Goal: Task Accomplishment & Management: Use online tool/utility

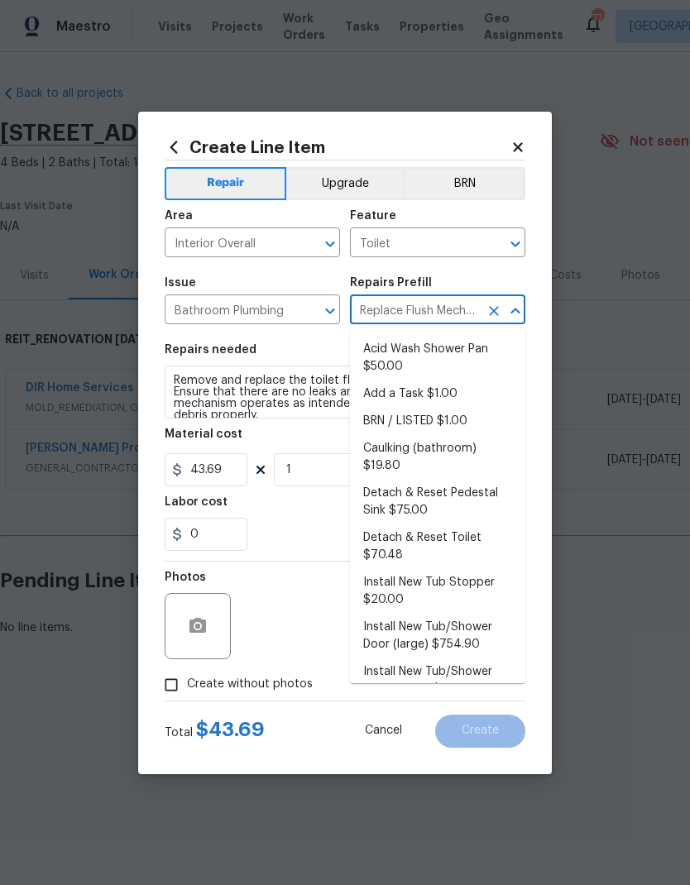
scroll to position [466, 0]
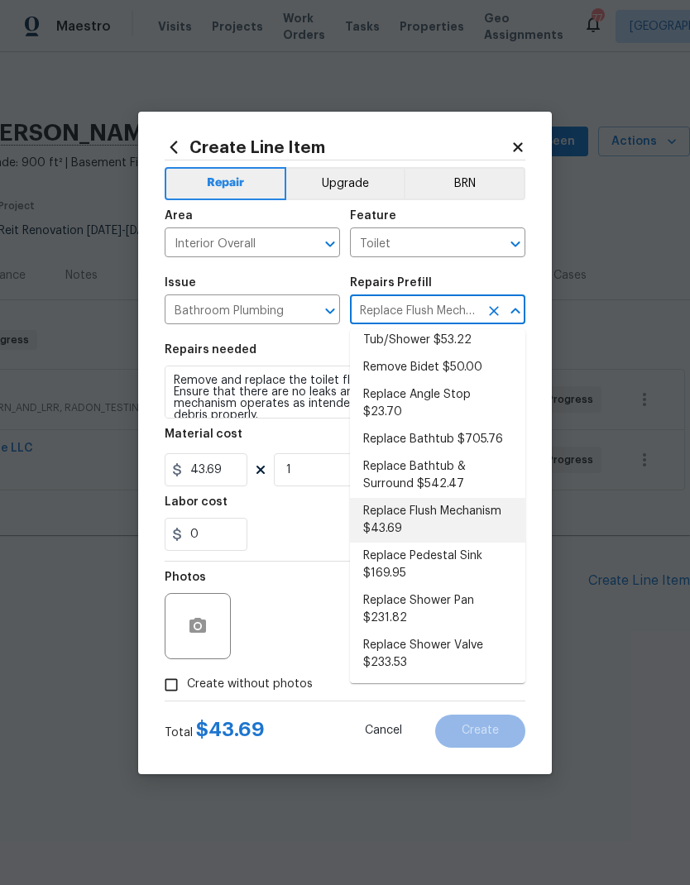
click at [498, 236] on icon "Clear" at bounding box center [493, 244] width 17 height 17
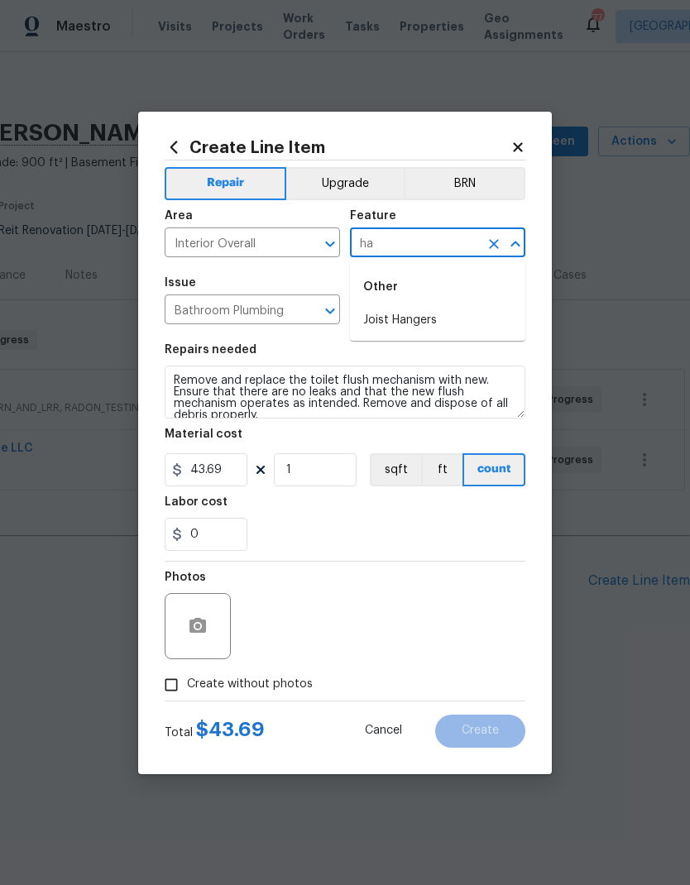
type input "h"
click at [386, 376] on li "Stairs" at bounding box center [437, 374] width 175 height 27
type input "Stairs"
click at [324, 312] on icon "Open" at bounding box center [330, 311] width 20 height 20
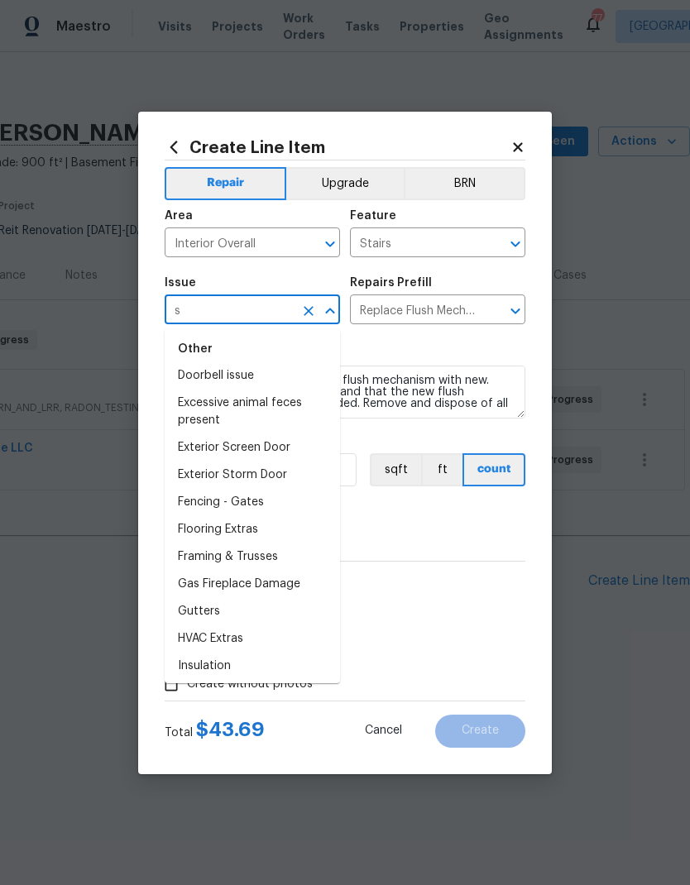
scroll to position [0, 0]
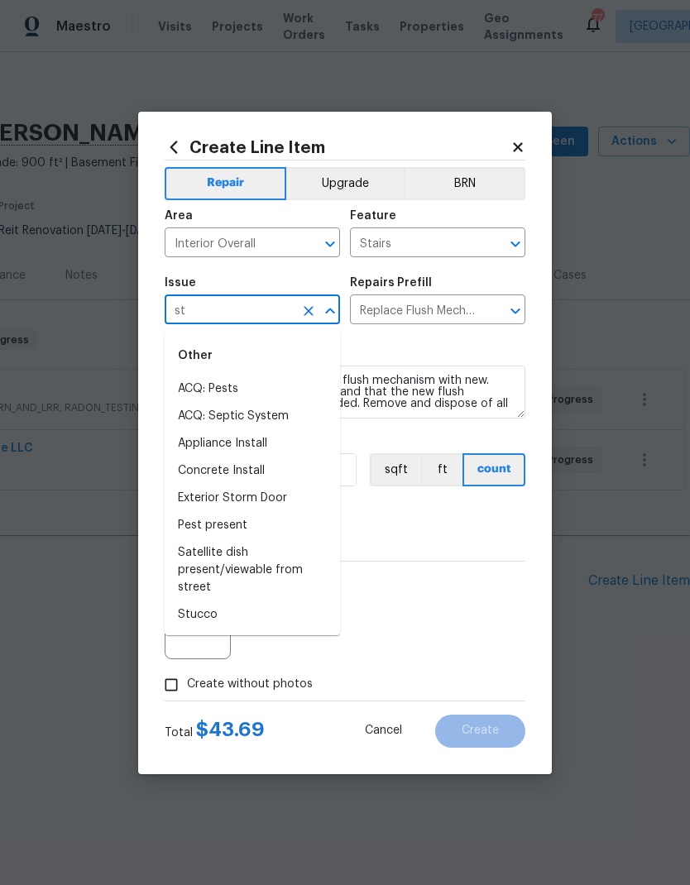
type input "s"
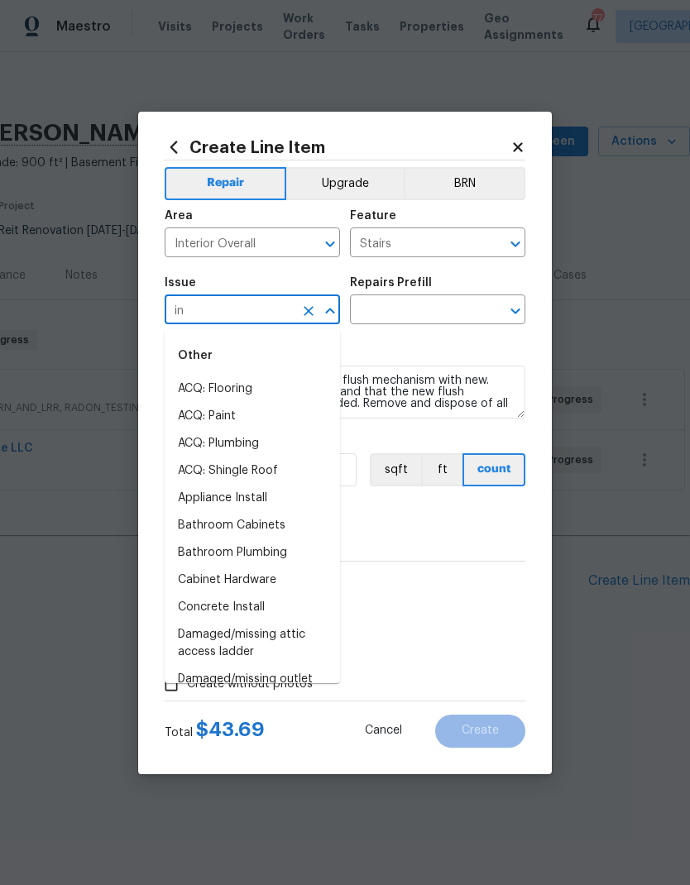
type input "int"
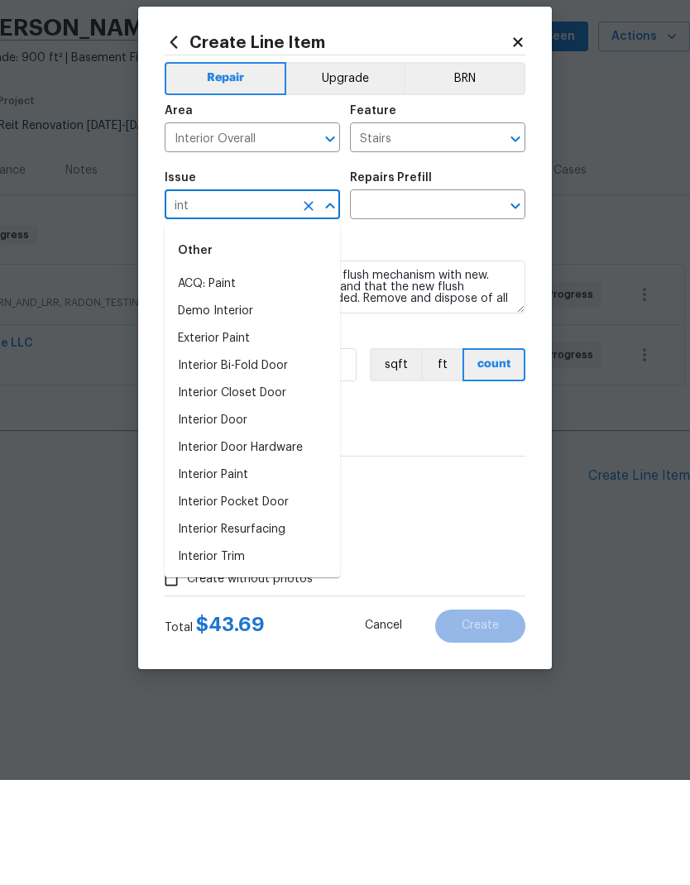
click at [308, 303] on icon "Clear" at bounding box center [308, 311] width 17 height 17
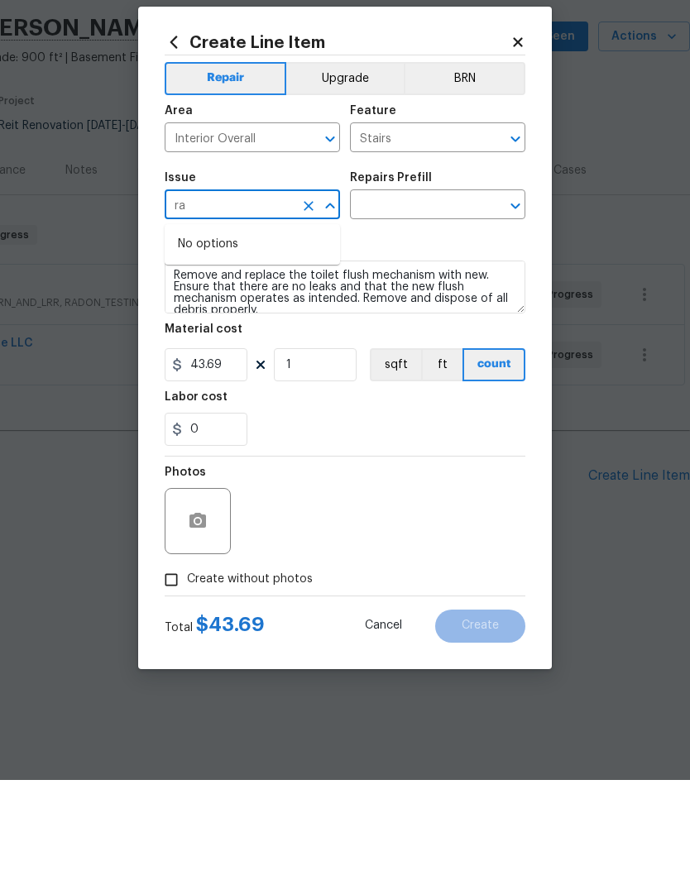
type input "r"
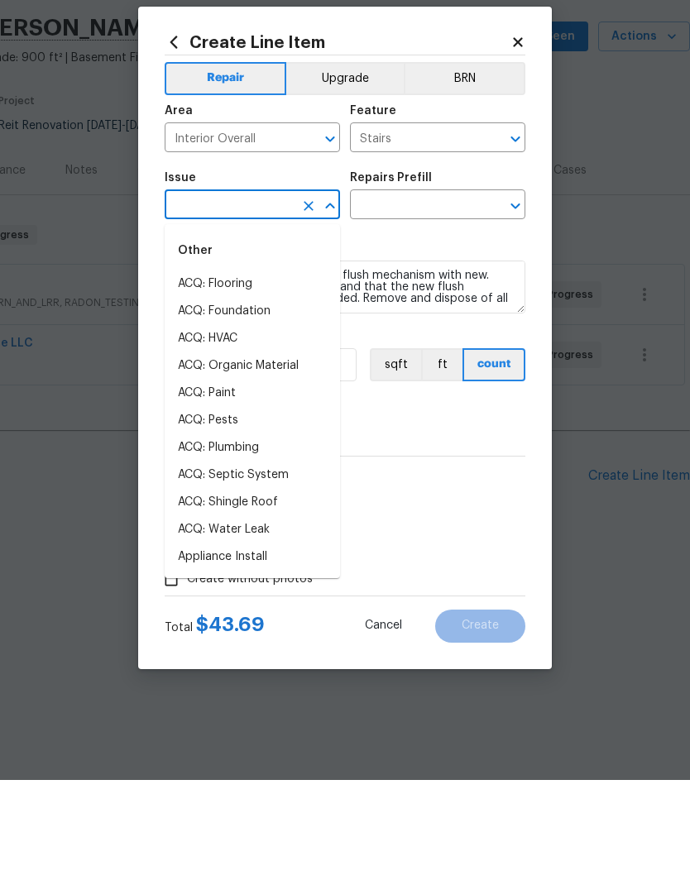
click at [518, 234] on icon "Open" at bounding box center [515, 244] width 20 height 20
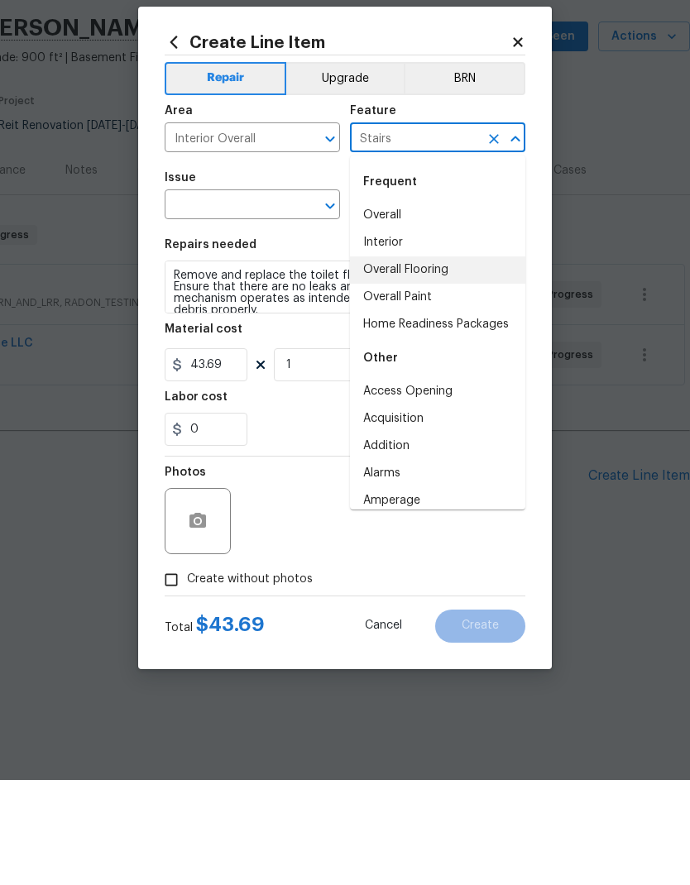
click at [416, 334] on li "Interior" at bounding box center [437, 347] width 175 height 27
type input "Interior"
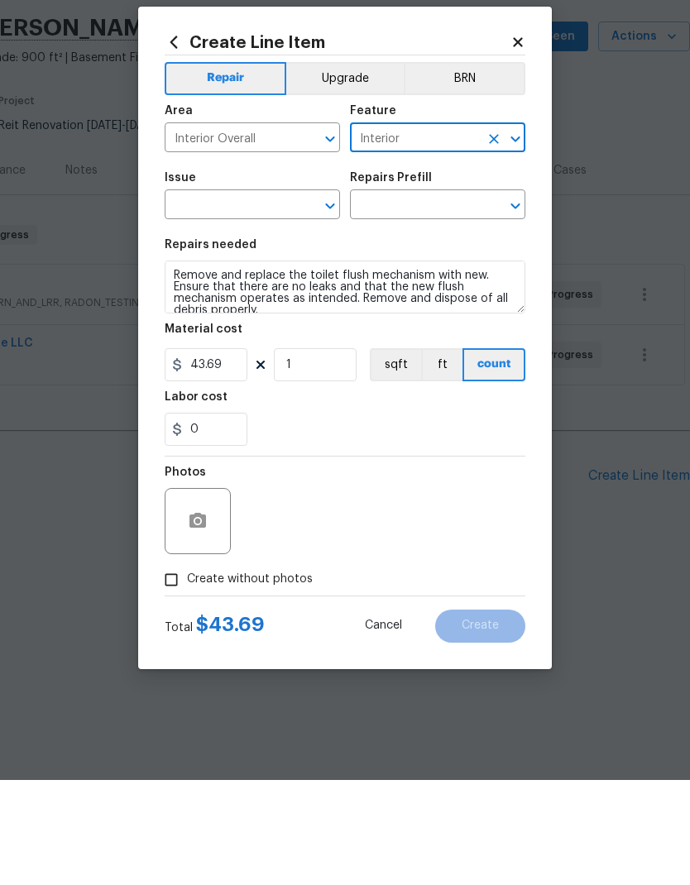
click at [286, 299] on input "text" at bounding box center [229, 312] width 129 height 26
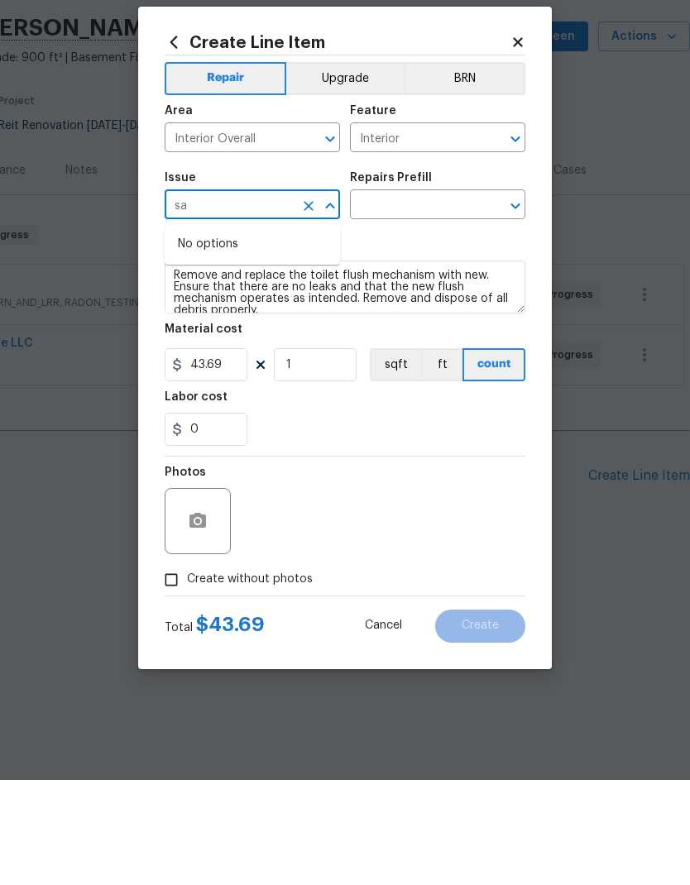
type input "s"
click at [246, 375] on li "Decks and Patios" at bounding box center [252, 388] width 175 height 27
type input "Decks and Patios"
click at [443, 299] on input "text" at bounding box center [414, 312] width 129 height 26
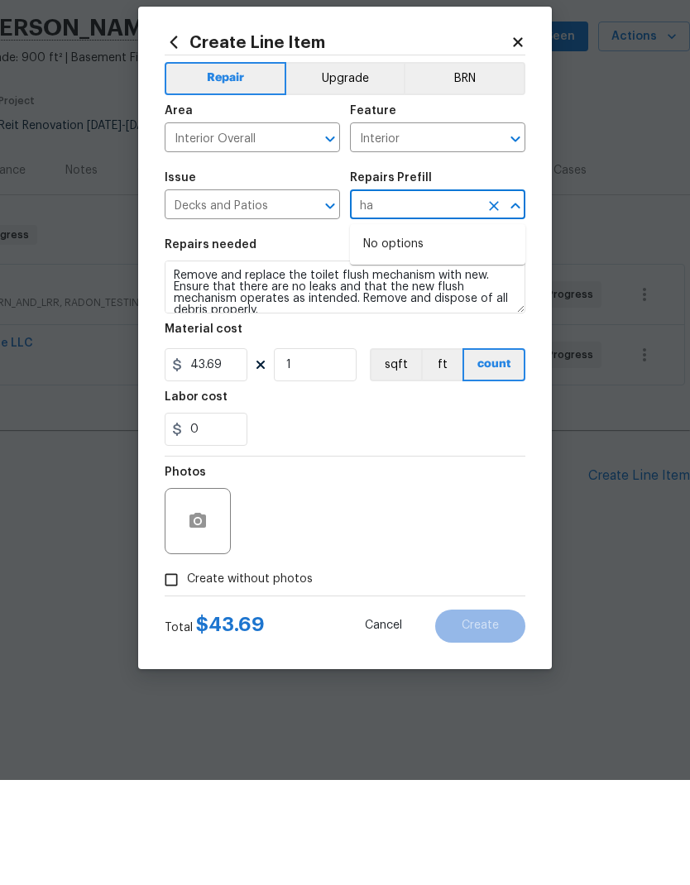
type input "h"
click at [515, 234] on icon "Open" at bounding box center [515, 244] width 20 height 20
type input "rai"
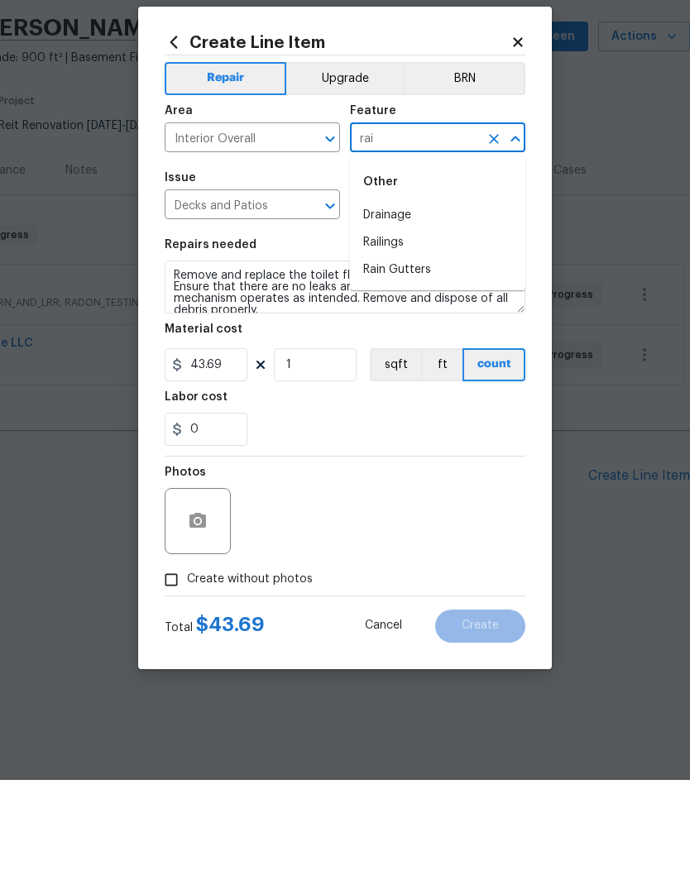
click at [400, 334] on li "Railings" at bounding box center [437, 347] width 175 height 27
type input "Railings"
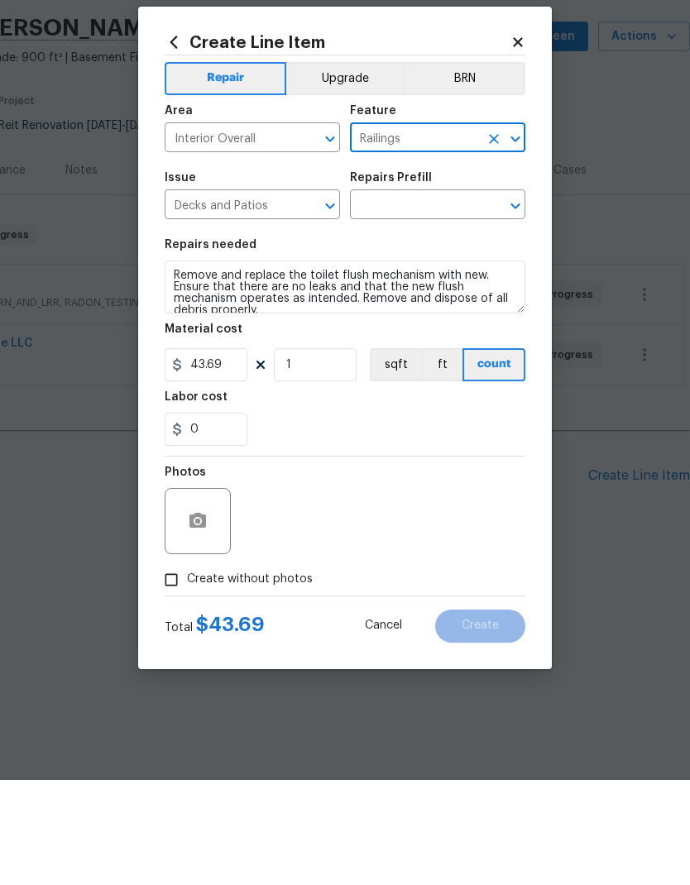
click at [331, 301] on icon "Open" at bounding box center [330, 311] width 20 height 20
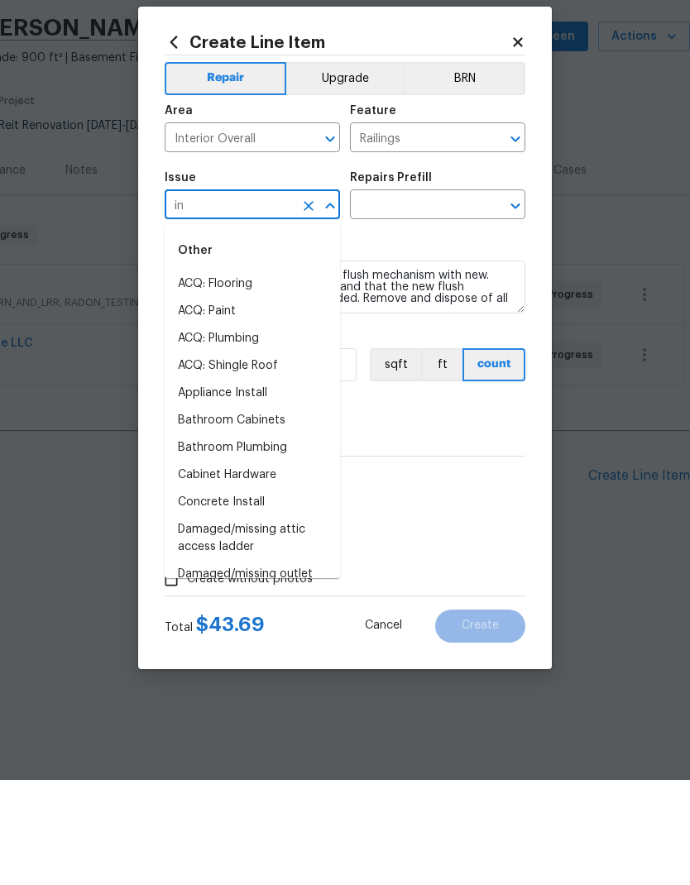
type input "int"
click at [307, 303] on icon "Clear" at bounding box center [308, 311] width 17 height 17
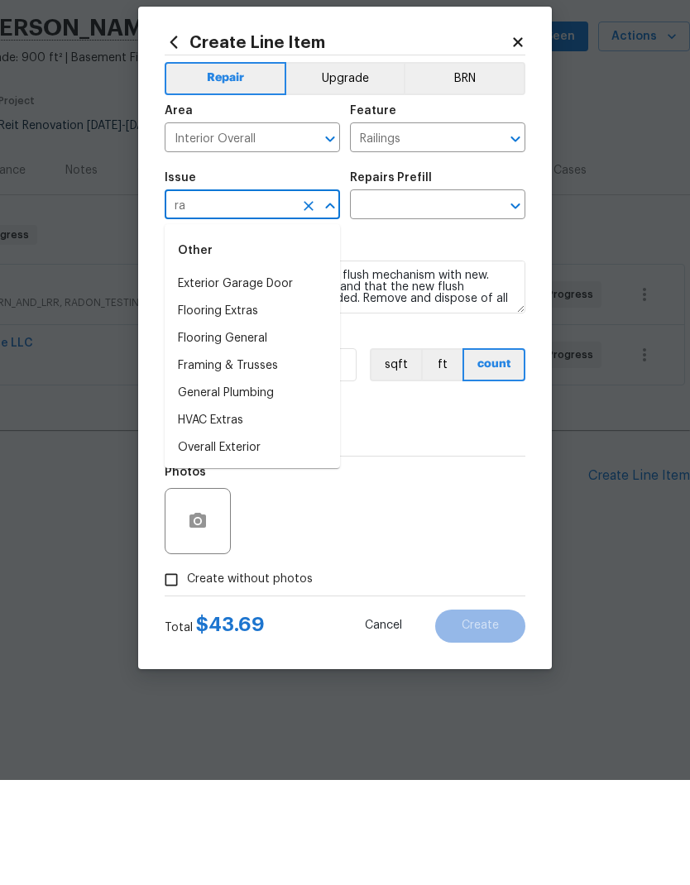
type input "r"
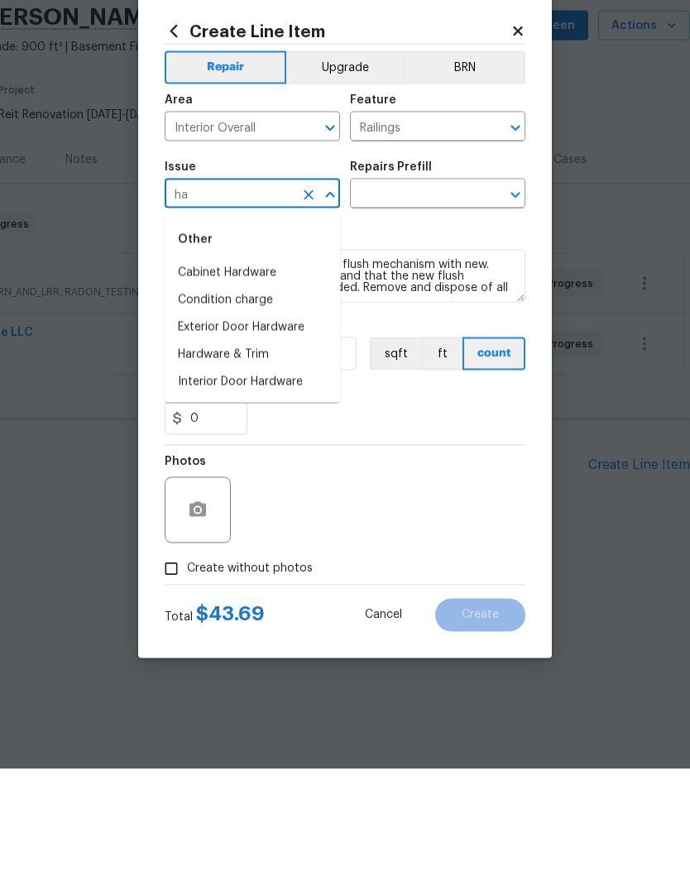
type input "h"
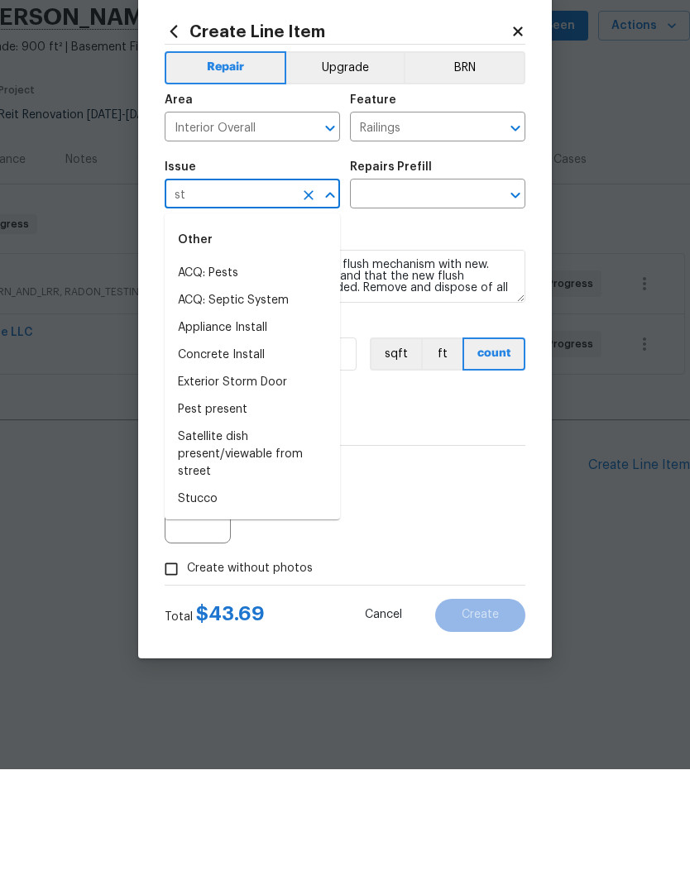
type input "s"
type input "r"
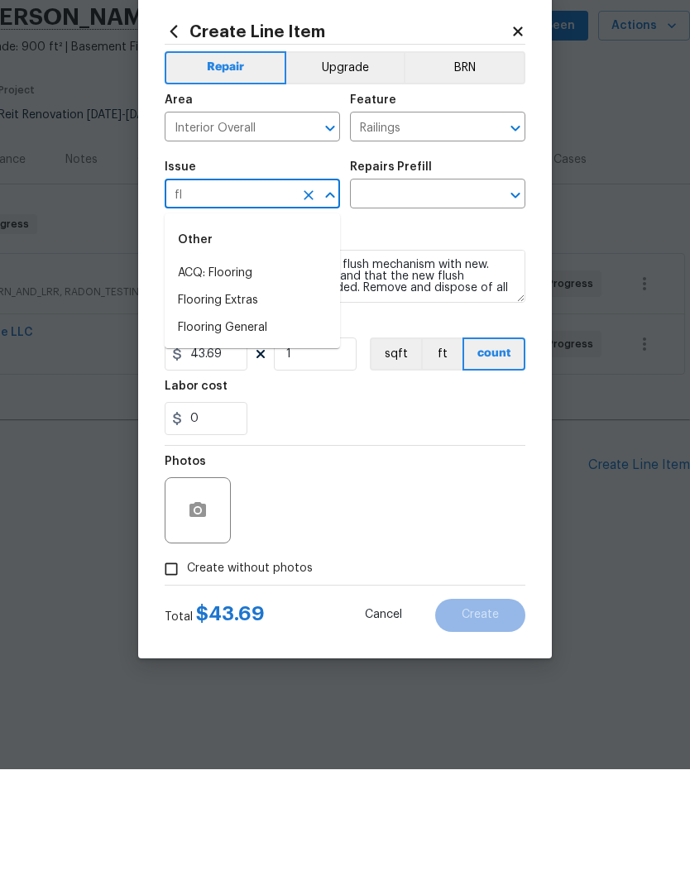
type input "f"
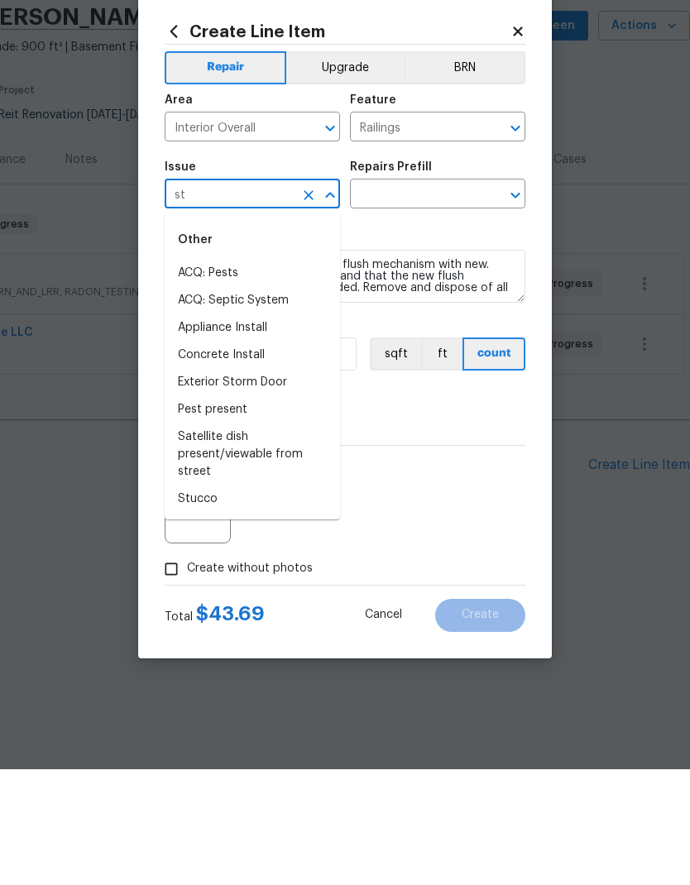
type input "s"
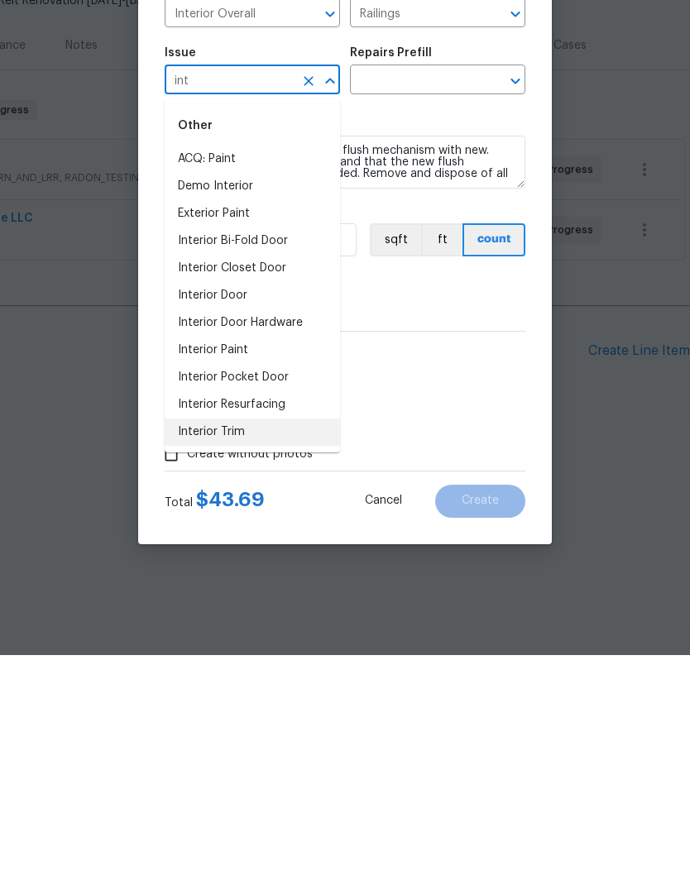
click at [232, 648] on li "Interior Trim" at bounding box center [252, 661] width 175 height 27
type input "Interior Trim"
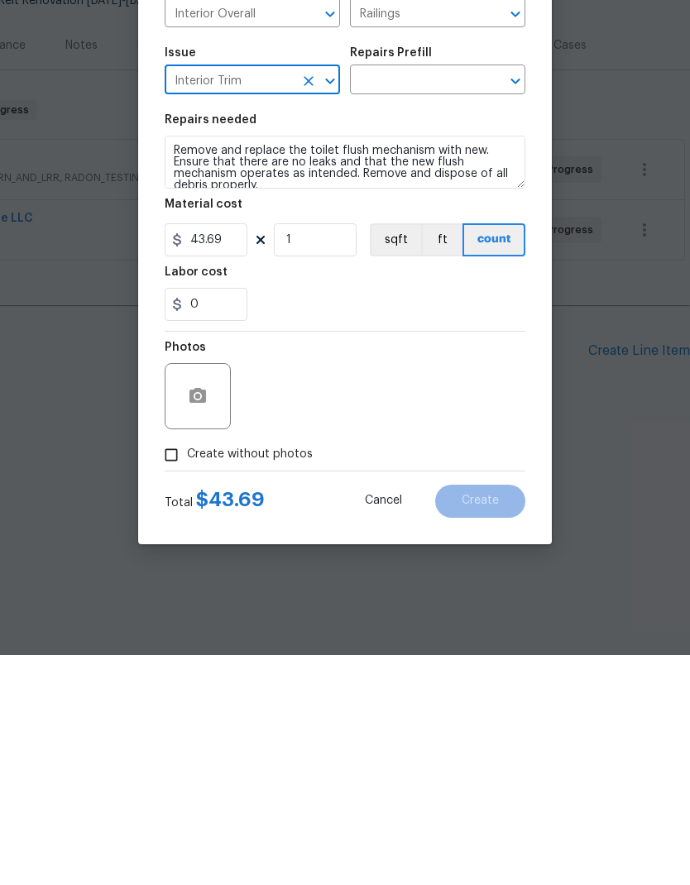
click at [453, 299] on input "text" at bounding box center [414, 312] width 129 height 26
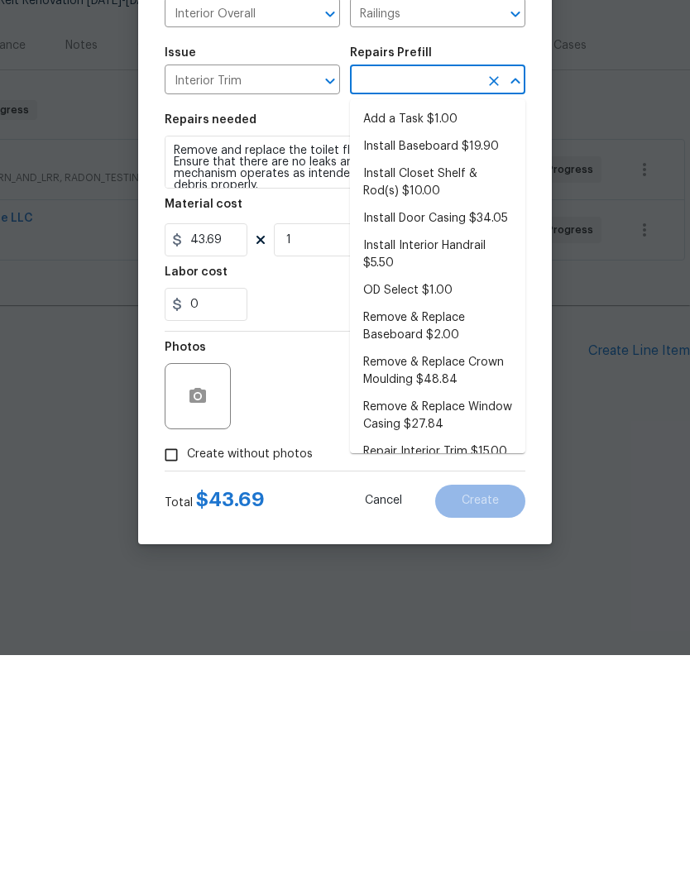
type input "r"
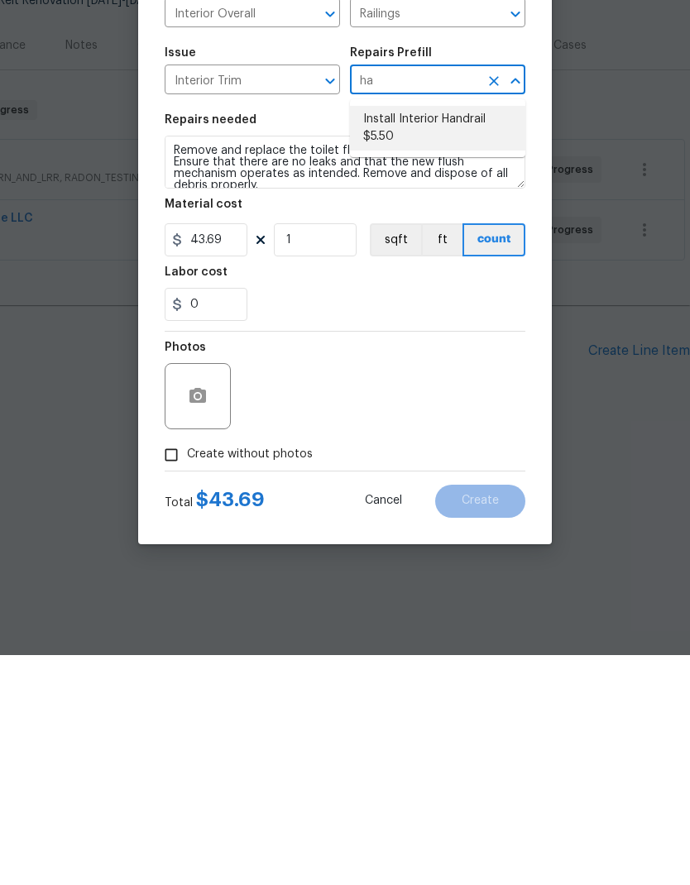
click at [447, 336] on li "Install Interior Handrail $5.50" at bounding box center [437, 358] width 175 height 45
type input "Install Interior Handrail $5.50"
type input "Interior Trim"
type input "Install Interior Handrail $5.50"
type input "5.5"
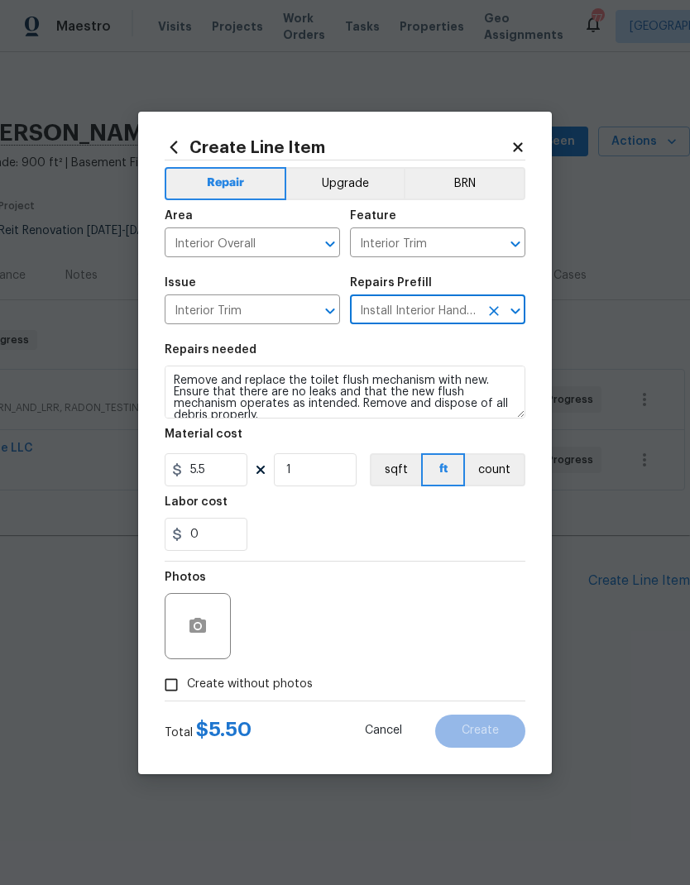
click at [330, 246] on icon "Open" at bounding box center [330, 244] width 20 height 20
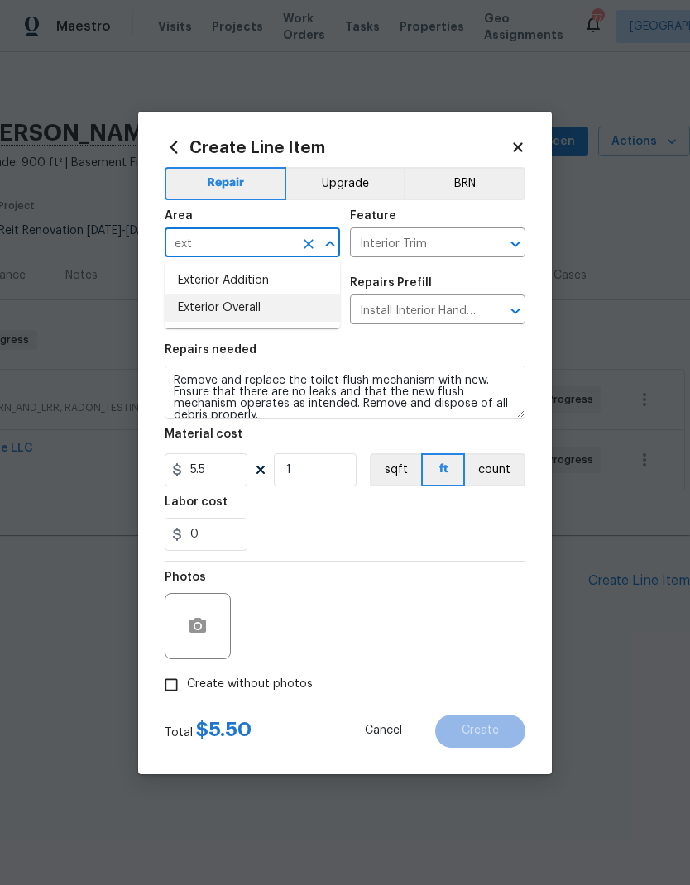
click at [260, 303] on li "Exterior Overall" at bounding box center [252, 307] width 175 height 27
type input "Exterior Overall"
click at [423, 243] on input "Interior Trim" at bounding box center [414, 245] width 129 height 26
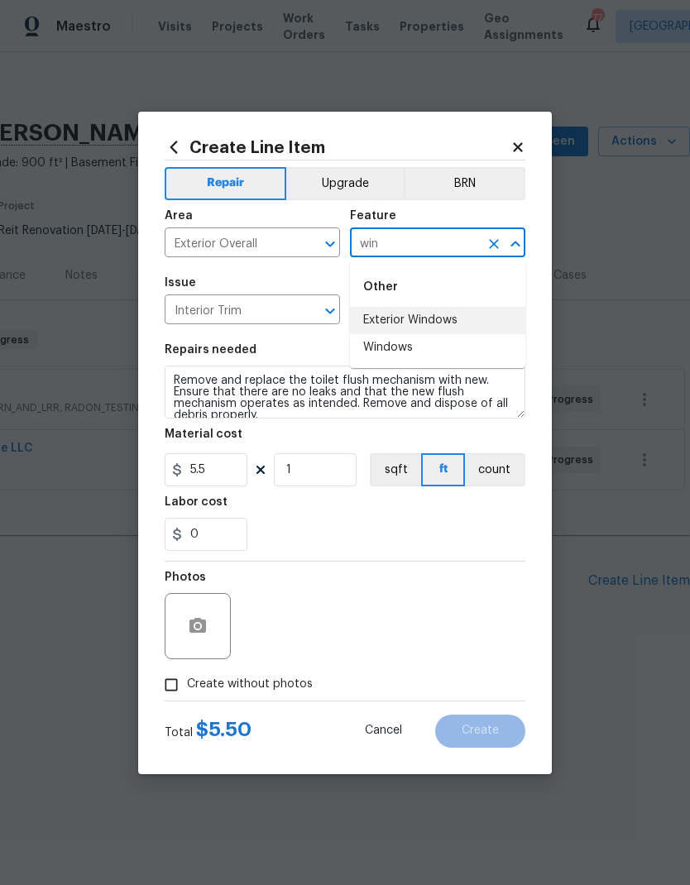
click at [447, 323] on li "Exterior Windows" at bounding box center [437, 320] width 175 height 27
type input "Exterior Windows"
click at [305, 306] on icon "Clear" at bounding box center [308, 311] width 17 height 17
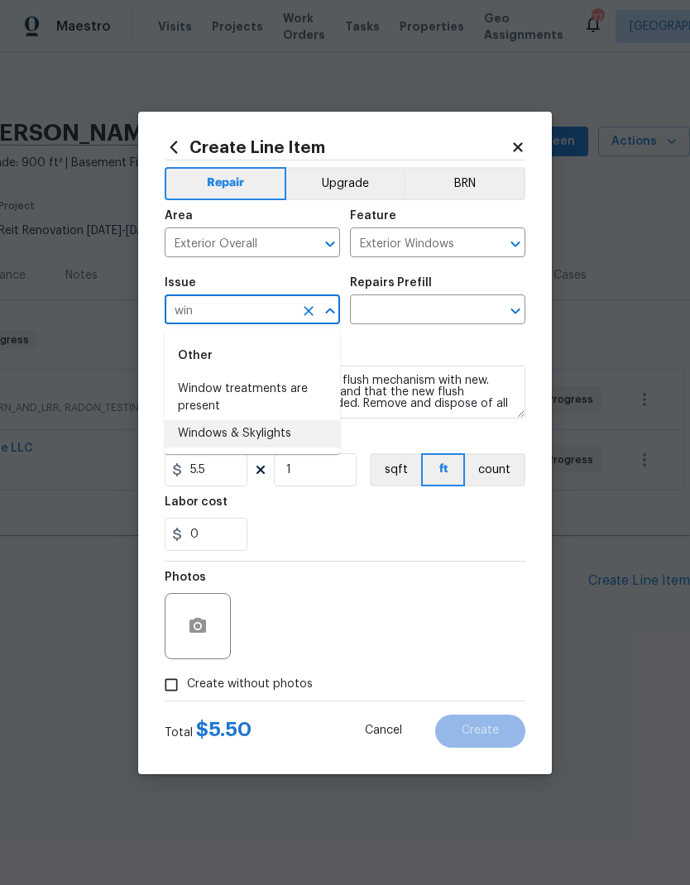
click at [279, 435] on li "Windows & Skylights" at bounding box center [252, 433] width 175 height 27
type input "Windows & Skylights"
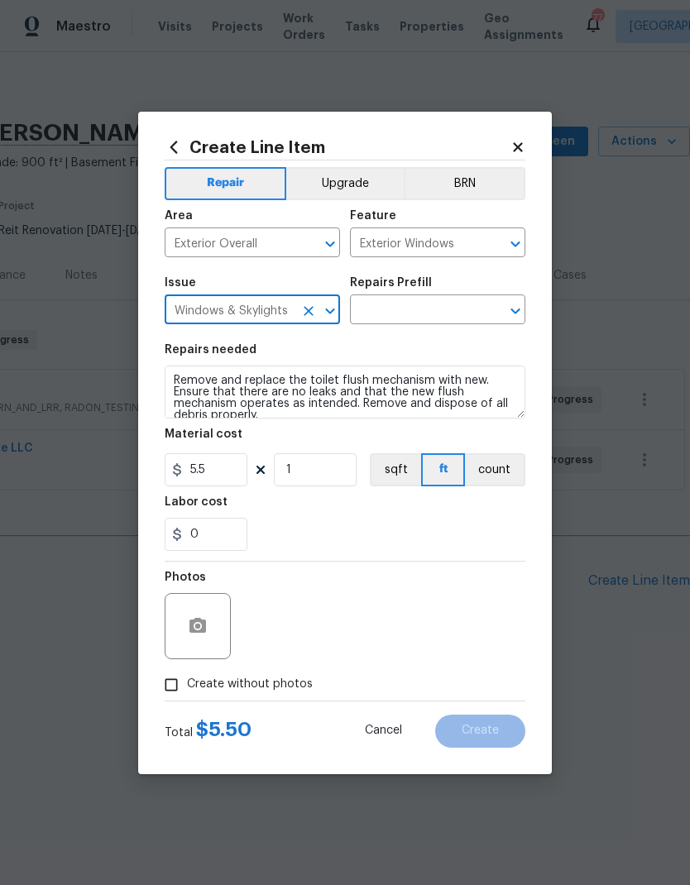
click at [476, 310] on input "text" at bounding box center [414, 312] width 129 height 26
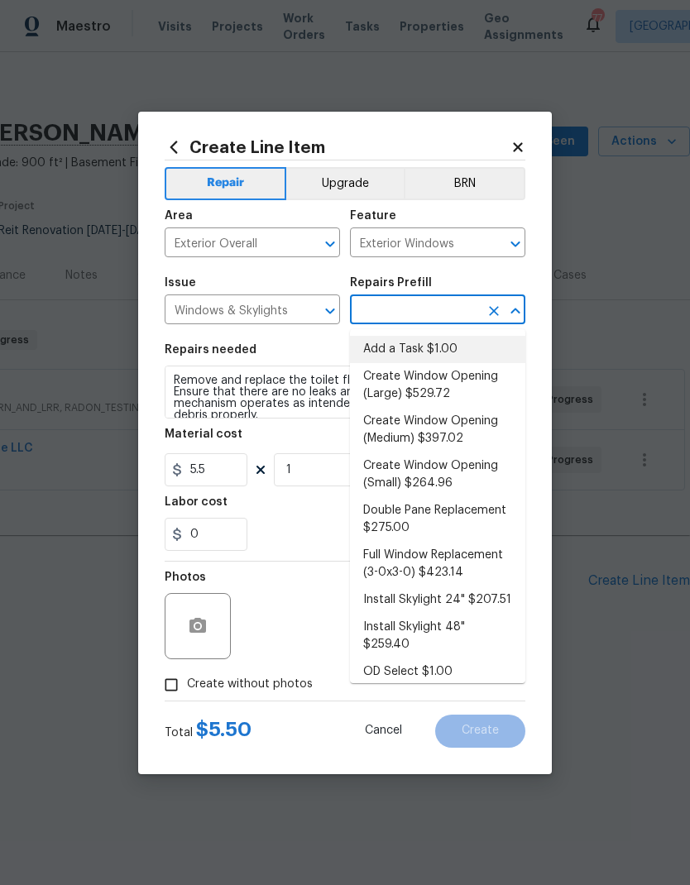
click at [447, 356] on li "Add a Task $1.00" at bounding box center [437, 349] width 175 height 27
type input "Add a Task $1.00"
type input "1"
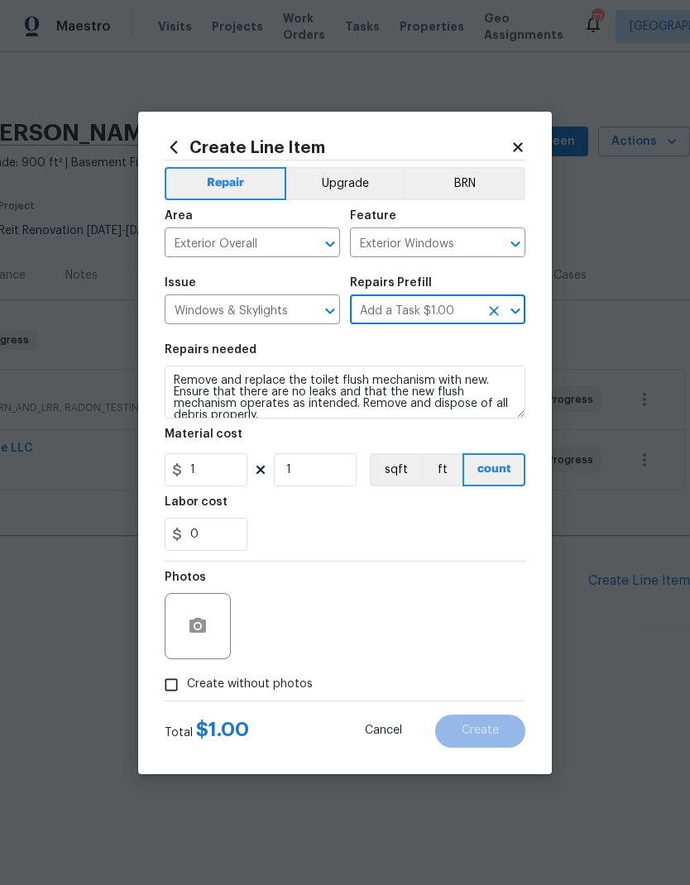
click at [523, 150] on icon at bounding box center [517, 147] width 15 height 15
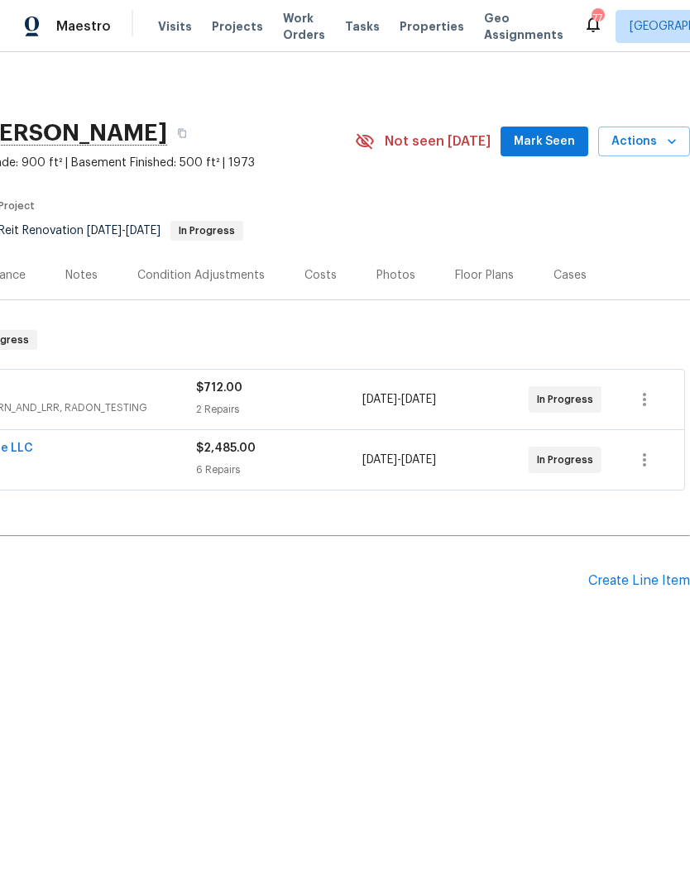
scroll to position [0, 245]
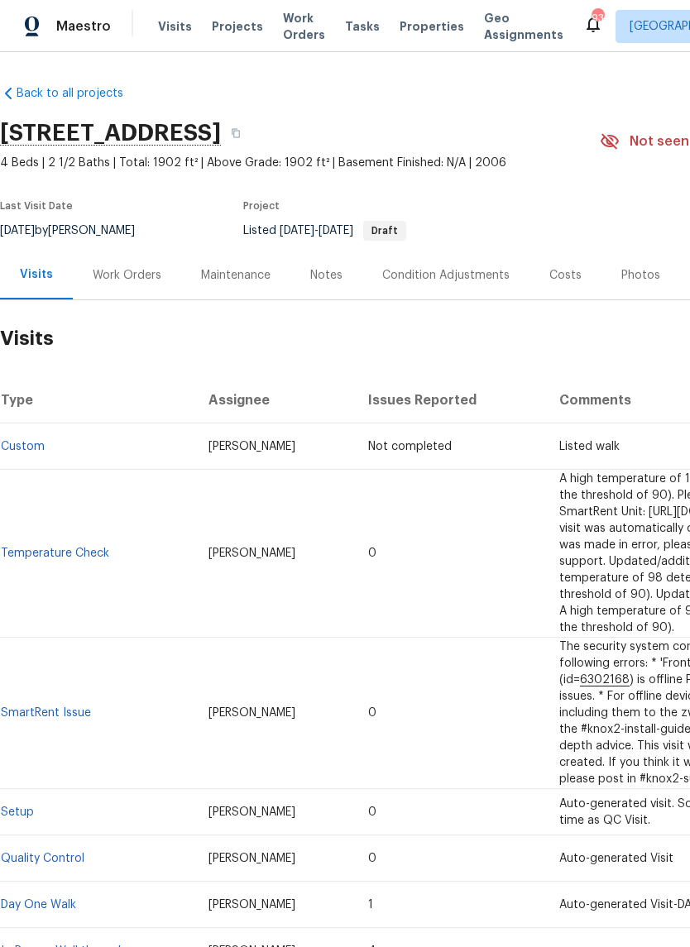
click at [132, 274] on div "Work Orders" at bounding box center [127, 275] width 69 height 17
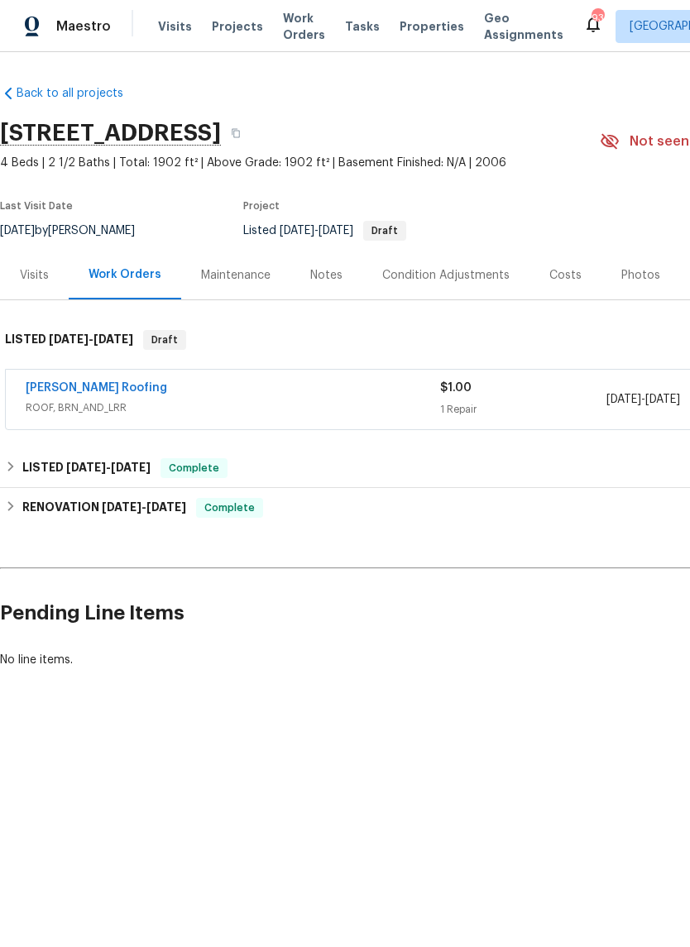
click at [75, 389] on link "Stout Roofing" at bounding box center [96, 388] width 141 height 12
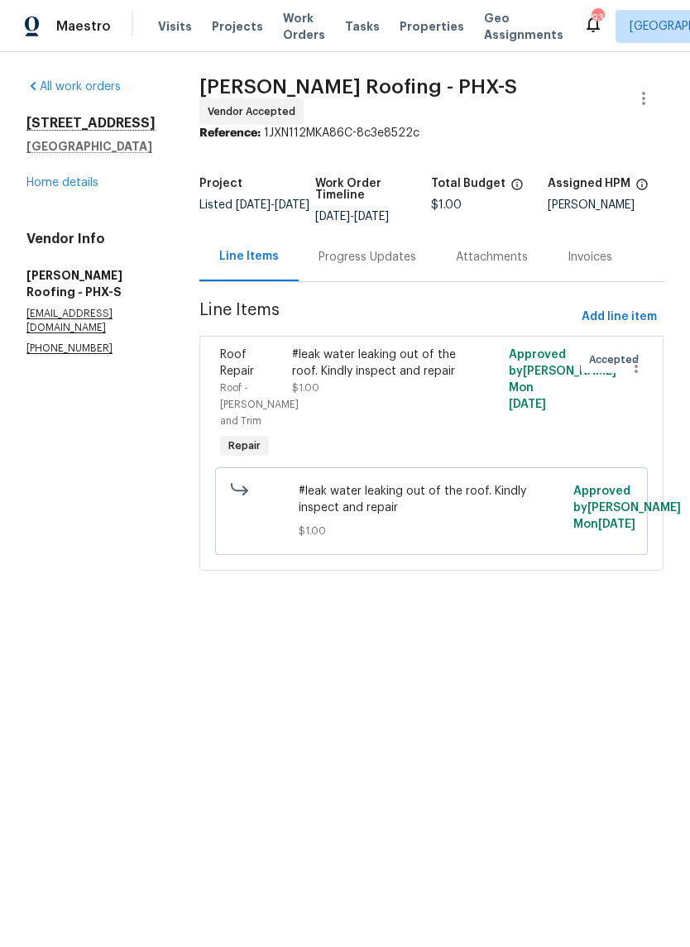
click at [389, 253] on div "Progress Updates" at bounding box center [367, 257] width 98 height 17
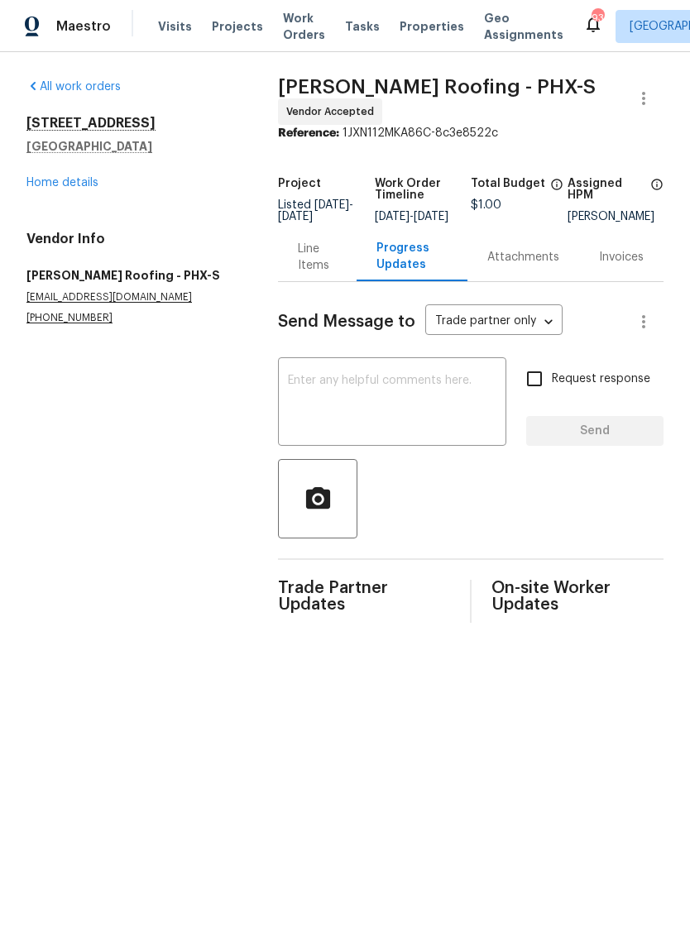
click at [69, 187] on link "Home details" at bounding box center [62, 183] width 72 height 12
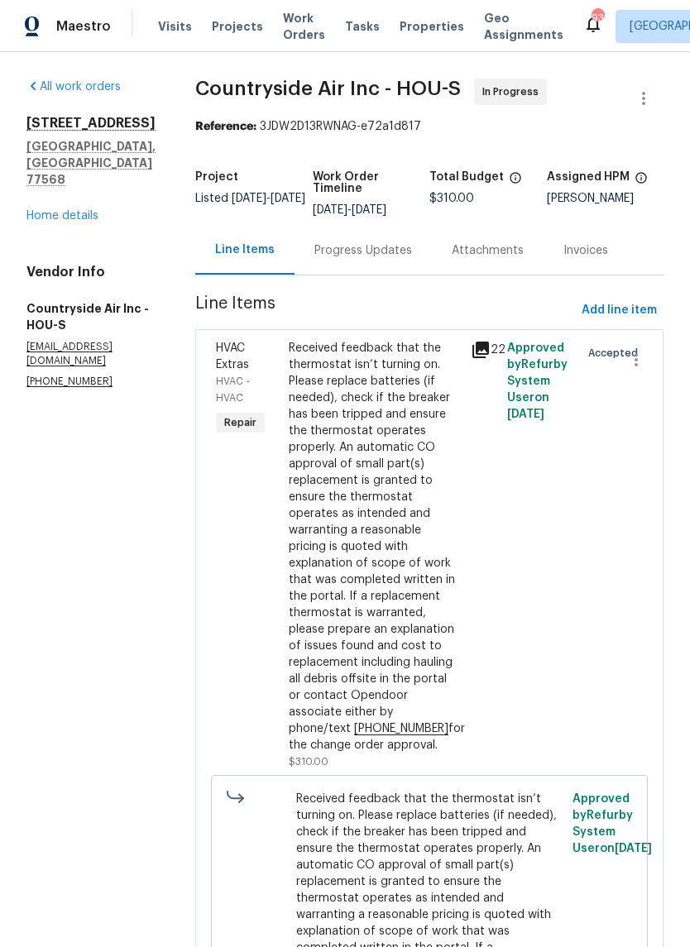
click at [87, 210] on link "Home details" at bounding box center [62, 216] width 72 height 12
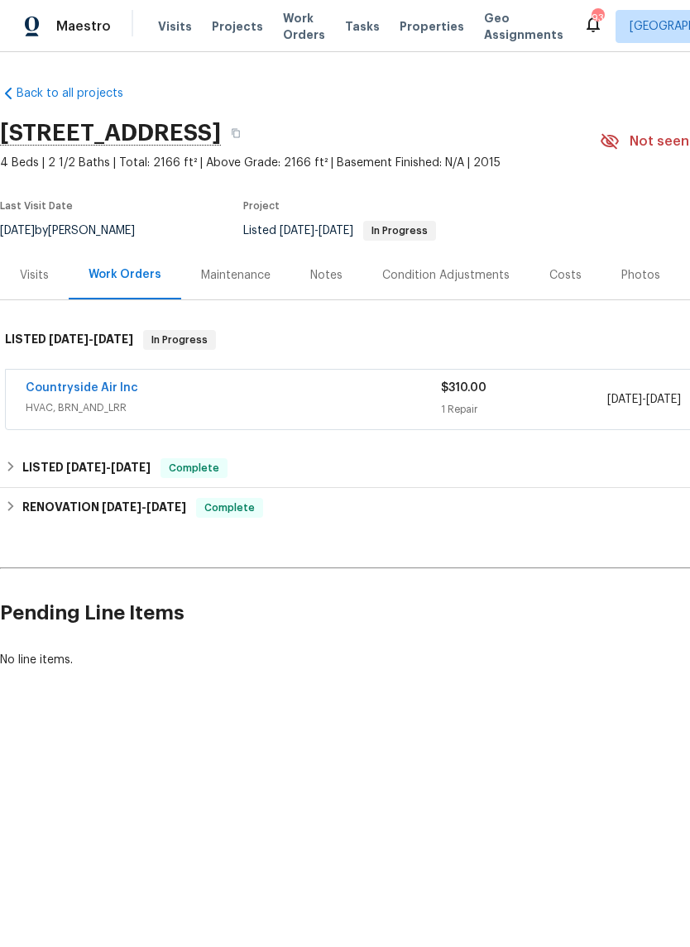
click at [112, 391] on link "Countryside Air Inc" at bounding box center [82, 388] width 112 height 12
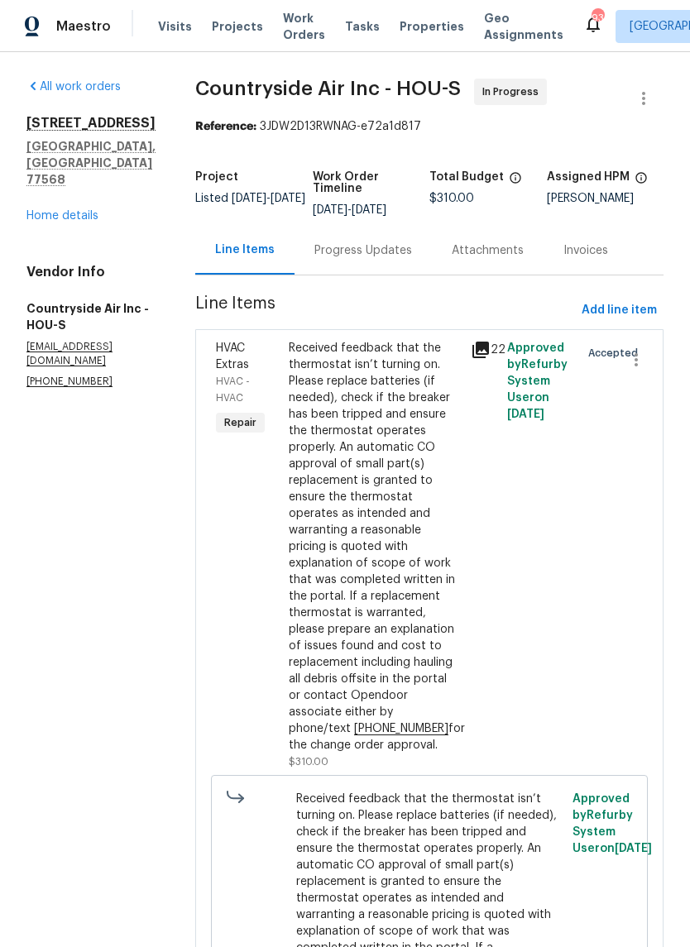
click at [79, 210] on link "Home details" at bounding box center [62, 216] width 72 height 12
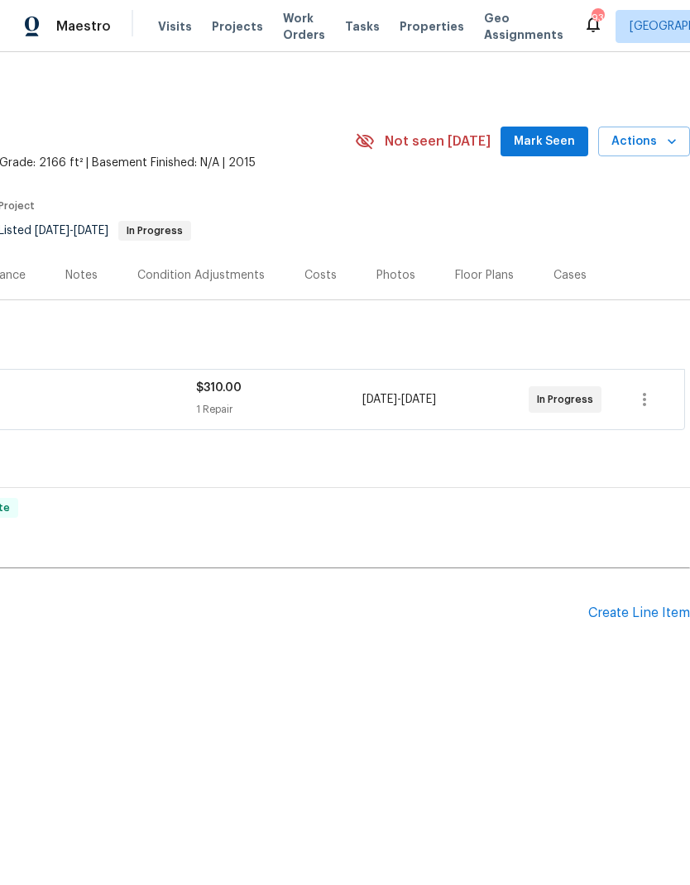
scroll to position [0, 245]
click at [651, 609] on div "Create Line Item" at bounding box center [639, 613] width 102 height 16
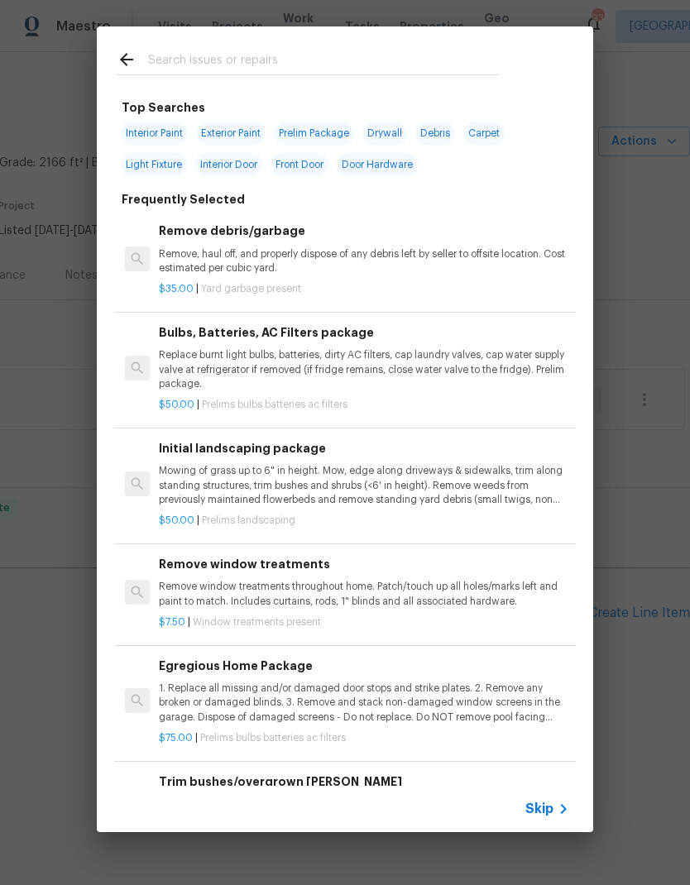
click at [558, 804] on icon at bounding box center [563, 809] width 20 height 20
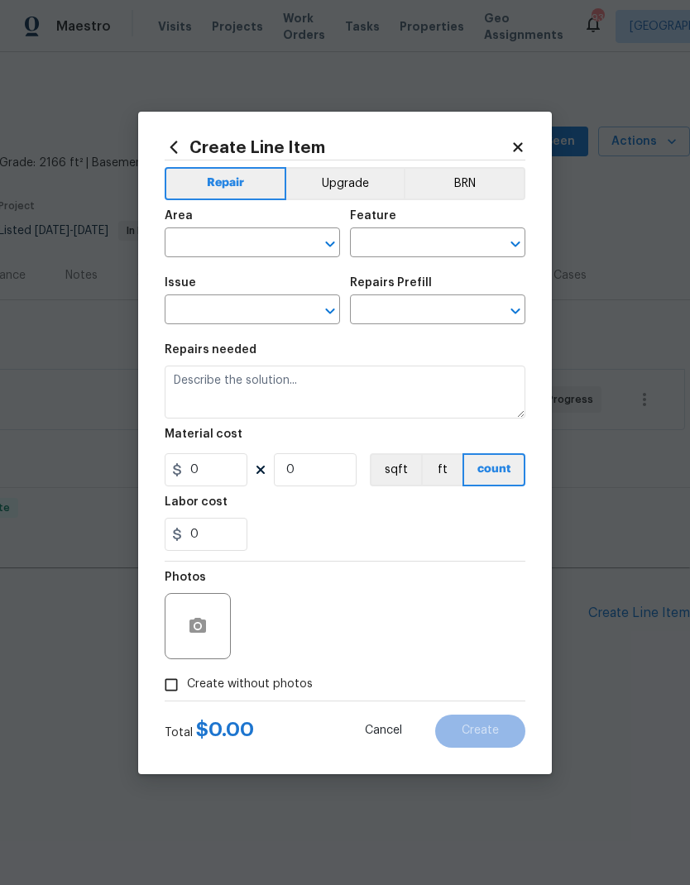
click at [261, 241] on input "text" at bounding box center [229, 245] width 129 height 26
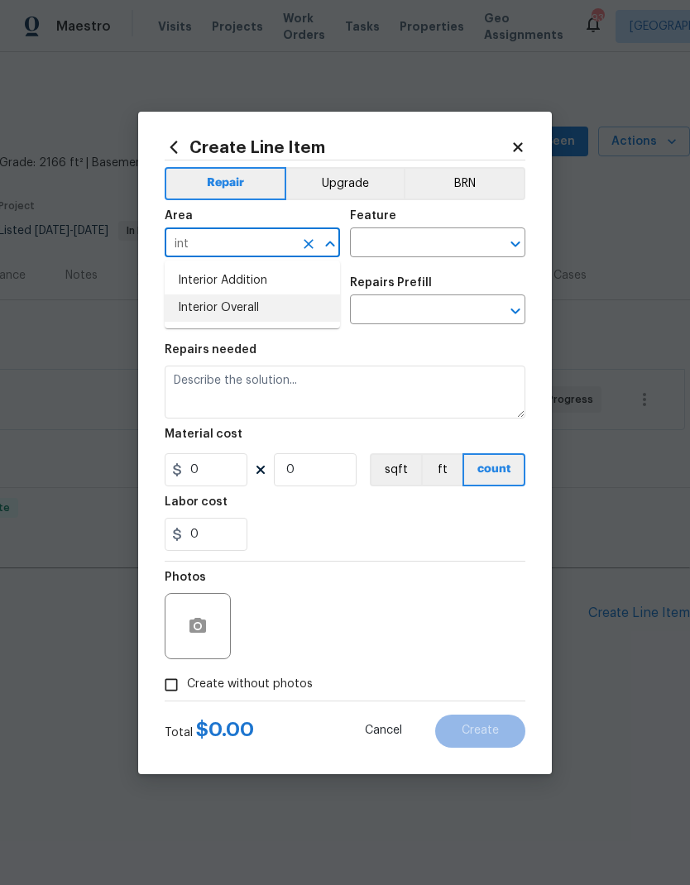
click at [251, 305] on li "Interior Overall" at bounding box center [252, 307] width 175 height 27
type input "Interior Overall"
click at [408, 234] on input "text" at bounding box center [414, 245] width 129 height 26
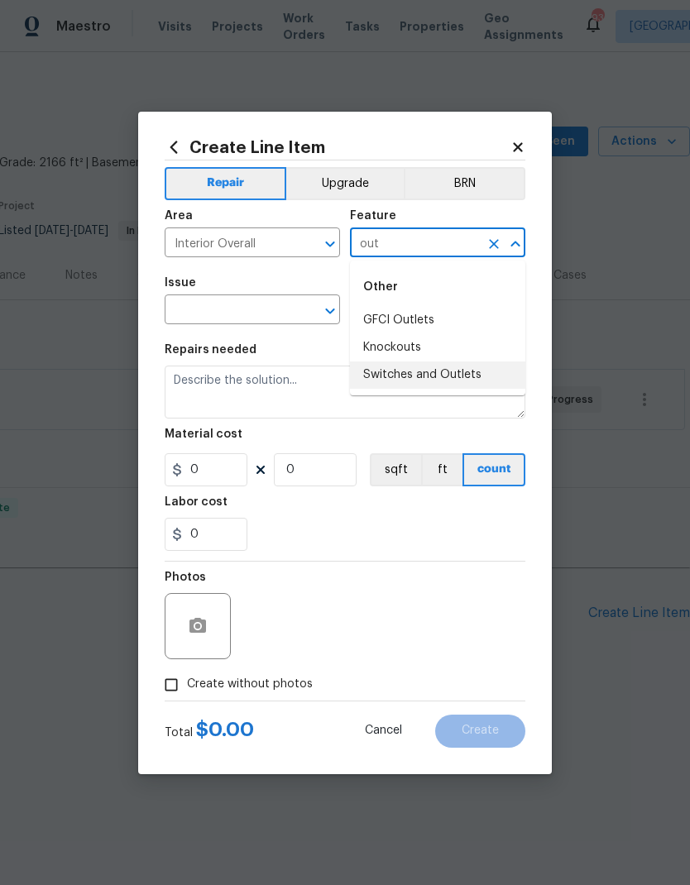
click at [461, 368] on li "Switches and Outlets" at bounding box center [437, 374] width 175 height 27
type input "Switches and Outlets"
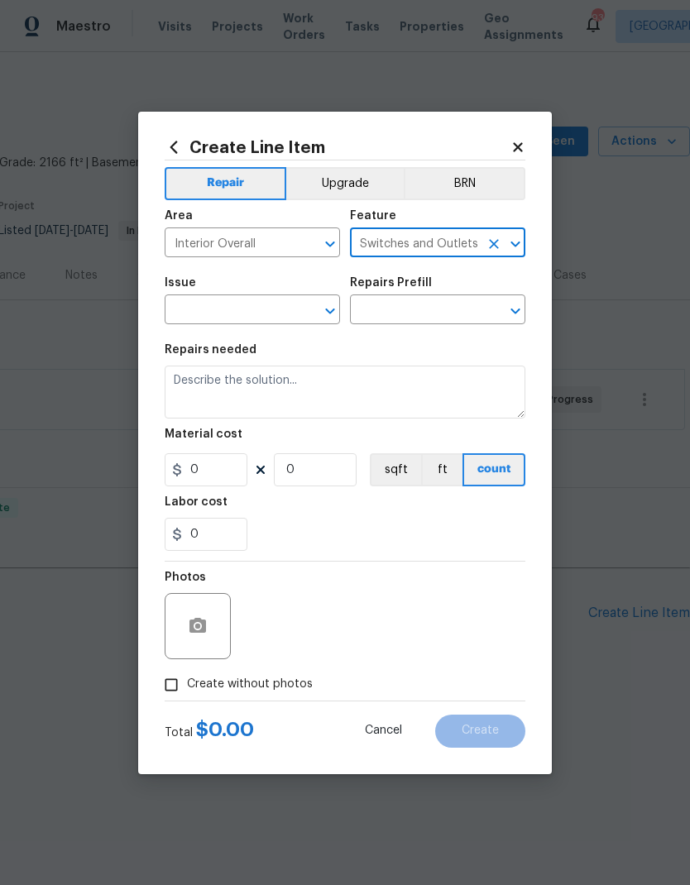
click at [277, 310] on input "text" at bounding box center [229, 312] width 129 height 26
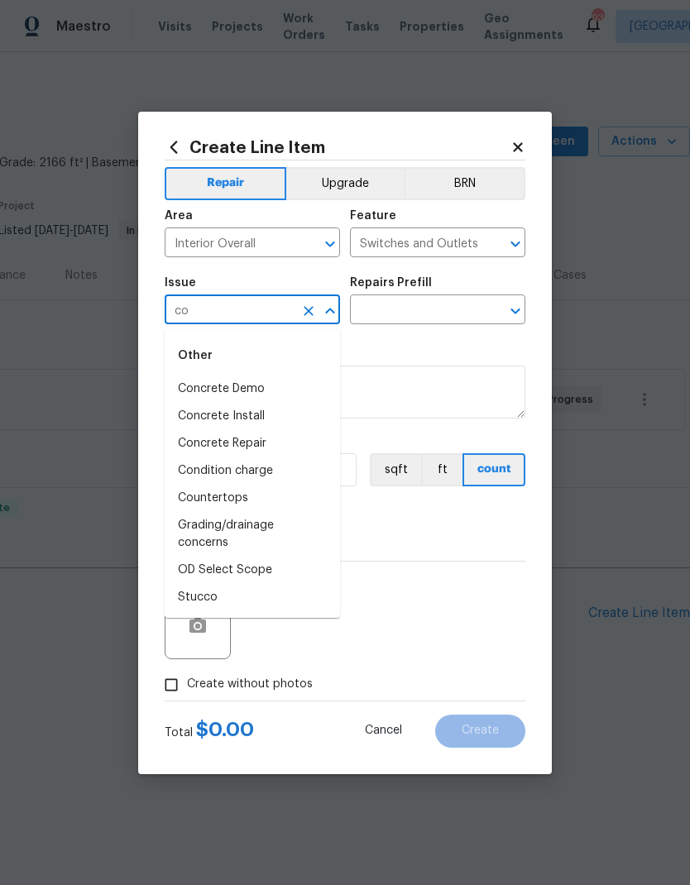
type input "c"
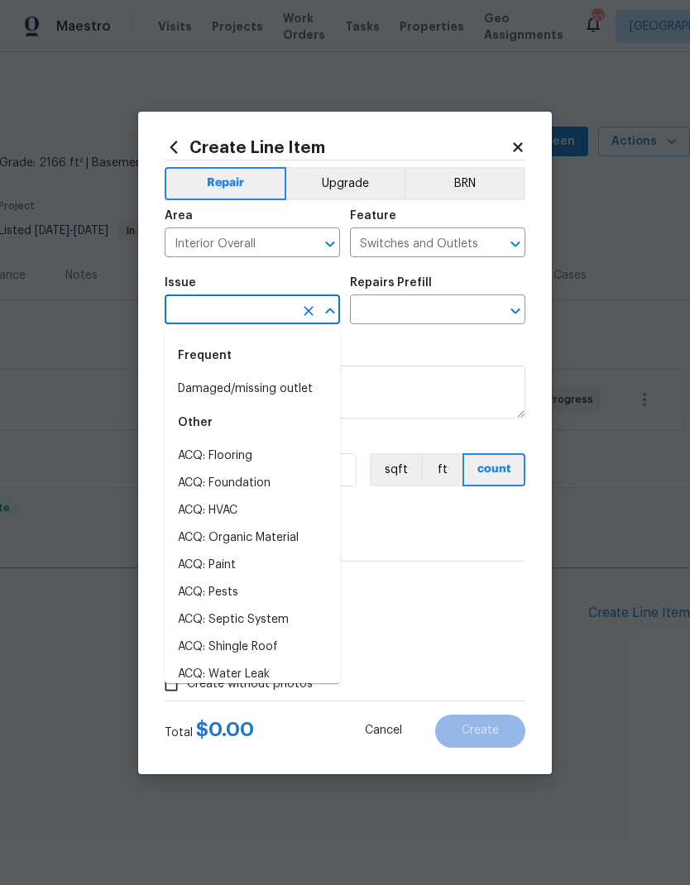
click at [203, 394] on li "Damaged/missing outlet" at bounding box center [252, 388] width 175 height 27
type input "Damaged/missing outlet"
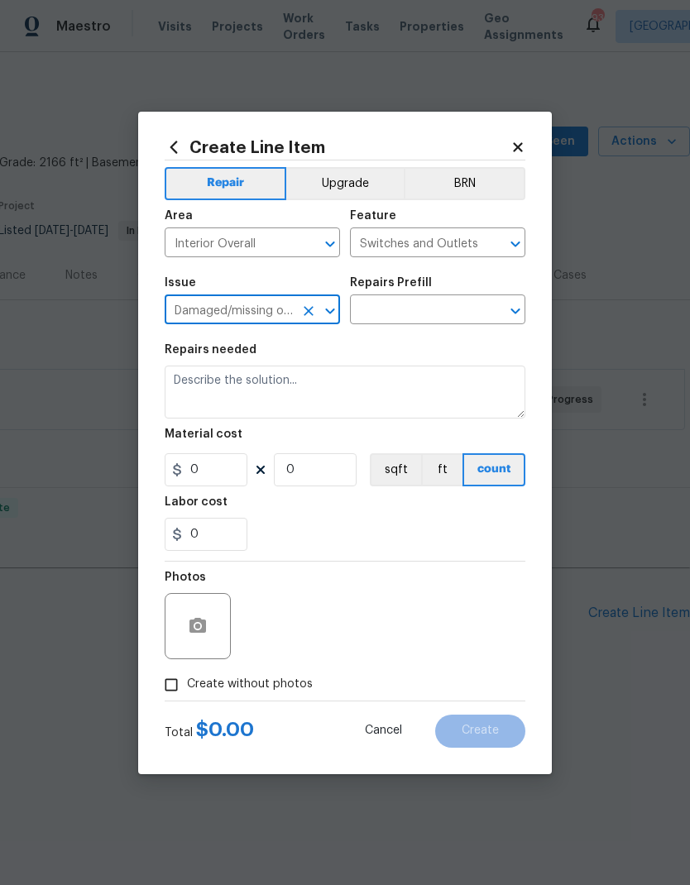
click at [385, 312] on input "text" at bounding box center [414, 312] width 129 height 26
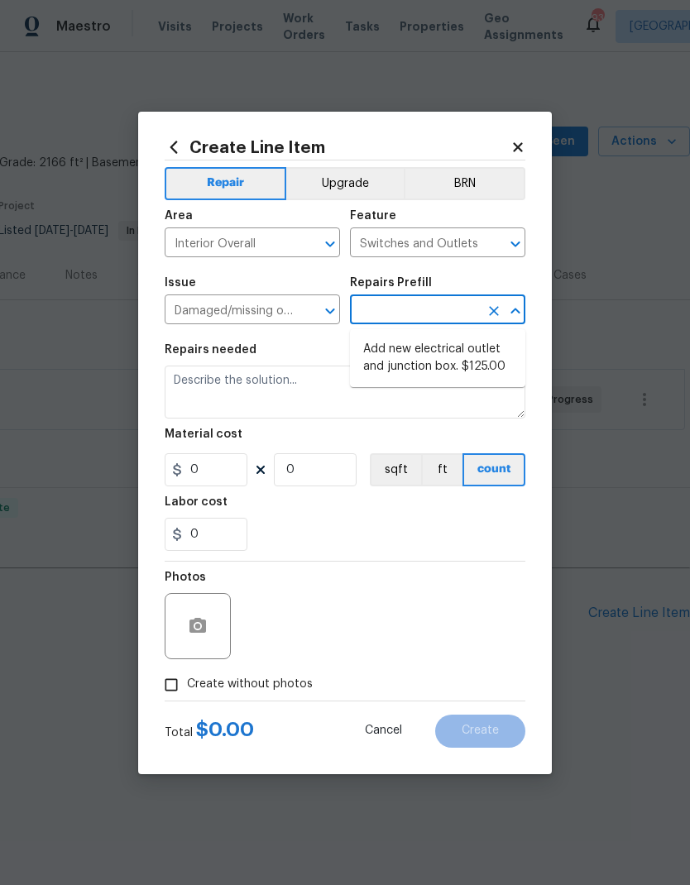
click at [323, 239] on icon "Open" at bounding box center [330, 244] width 20 height 20
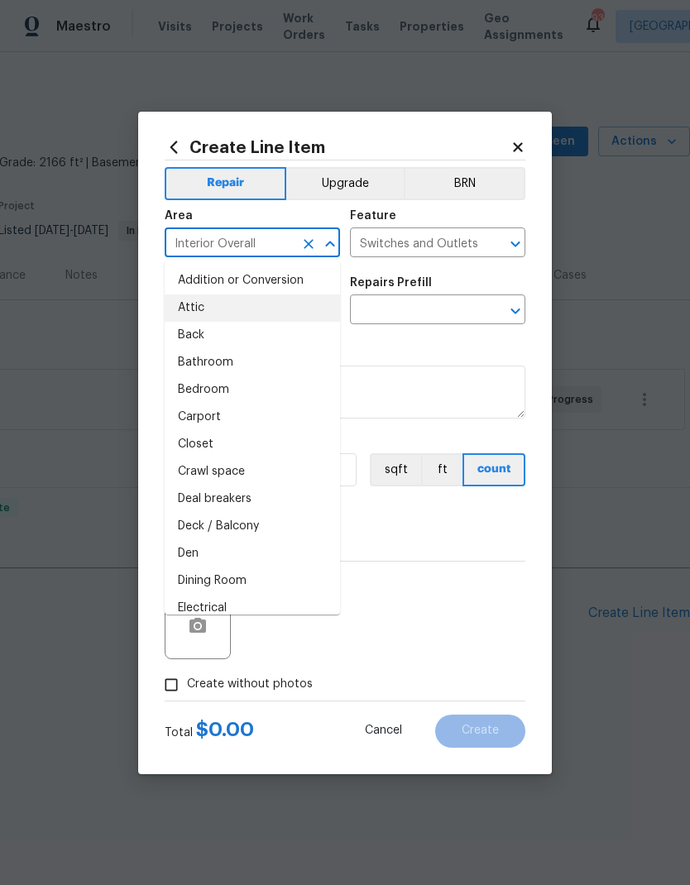
click at [306, 238] on icon "Clear" at bounding box center [308, 244] width 17 height 17
click at [522, 140] on icon at bounding box center [517, 147] width 15 height 15
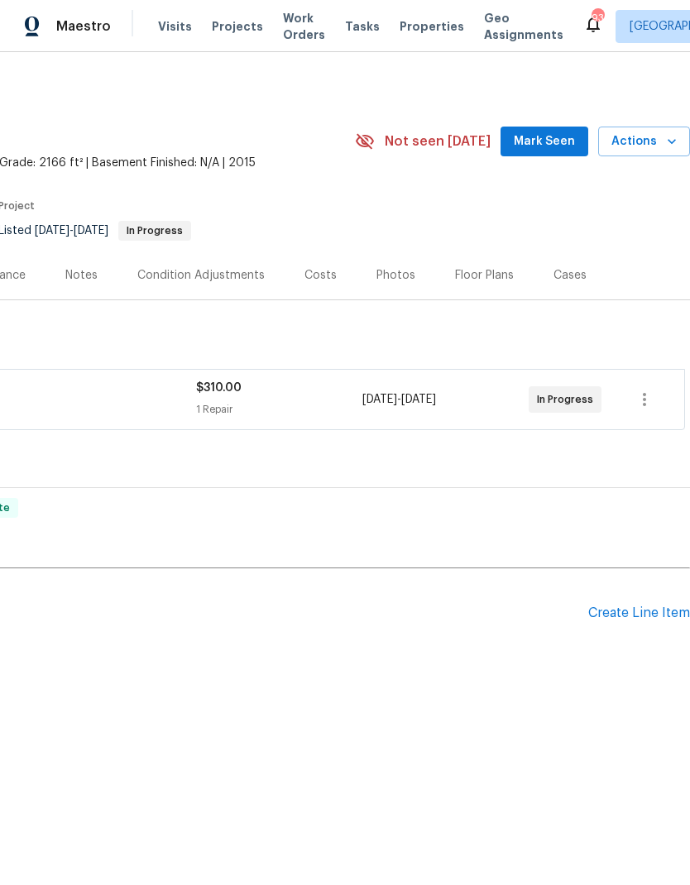
click at [662, 605] on div "Create Line Item" at bounding box center [639, 613] width 102 height 16
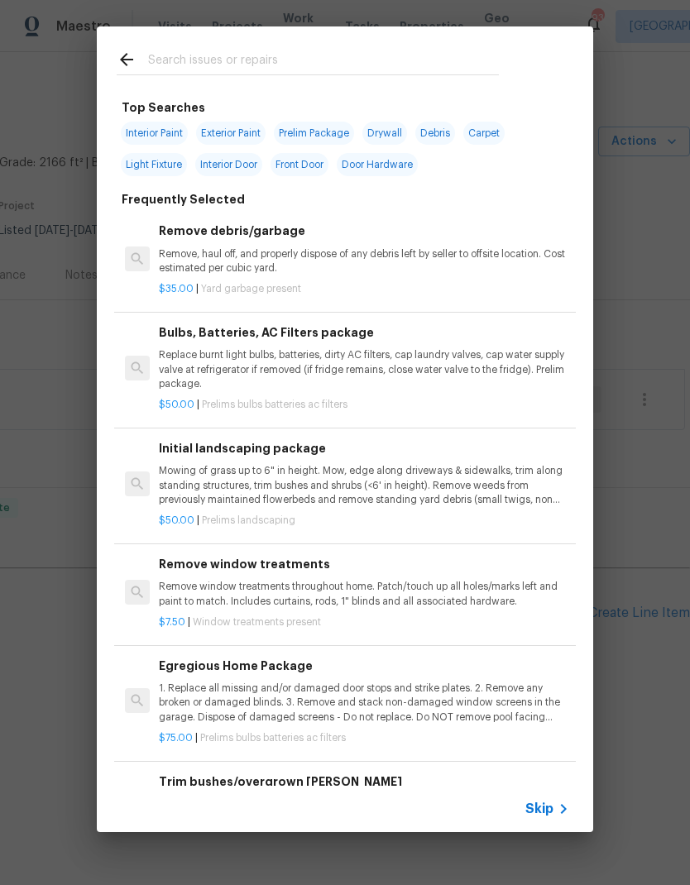
click at [332, 126] on span "Prelim Package" at bounding box center [314, 133] width 80 height 23
type input "Prelim Package"
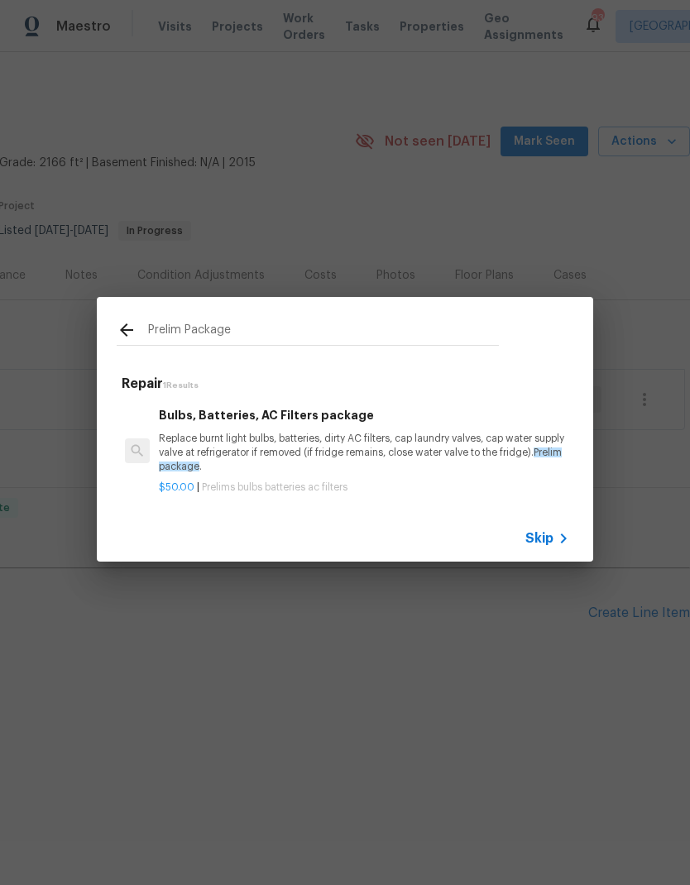
click at [343, 439] on p "Replace burnt light bulbs, batteries, dirty AC filters, cap laundry valves, cap…" at bounding box center [364, 453] width 410 height 42
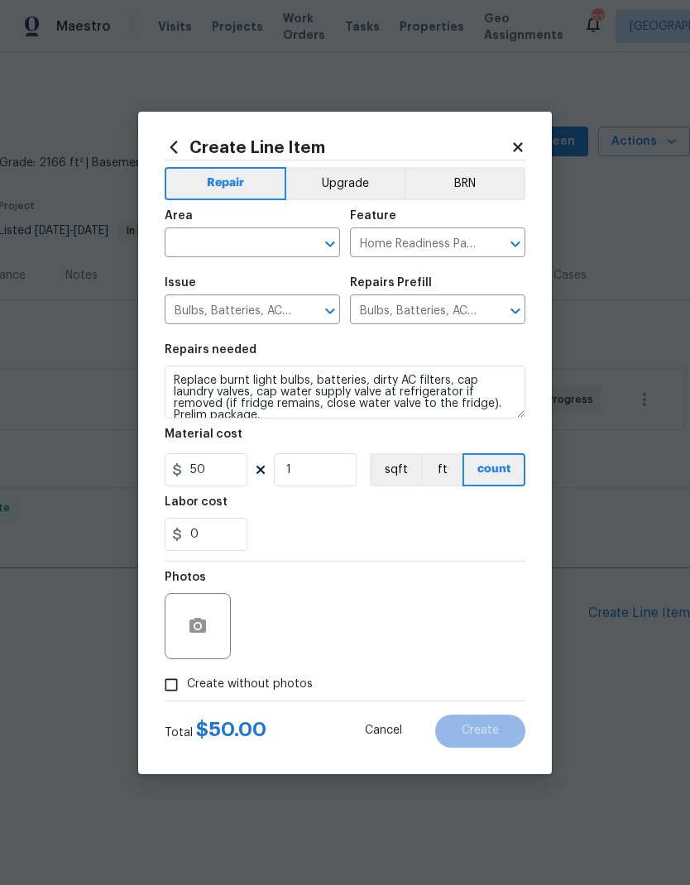
click at [275, 238] on input "text" at bounding box center [229, 245] width 129 height 26
click at [254, 313] on li "Interior Overall" at bounding box center [252, 307] width 175 height 27
type input "Interior Overall"
click at [262, 309] on input "Bulbs, Batteries, AC Filters" at bounding box center [229, 312] width 129 height 26
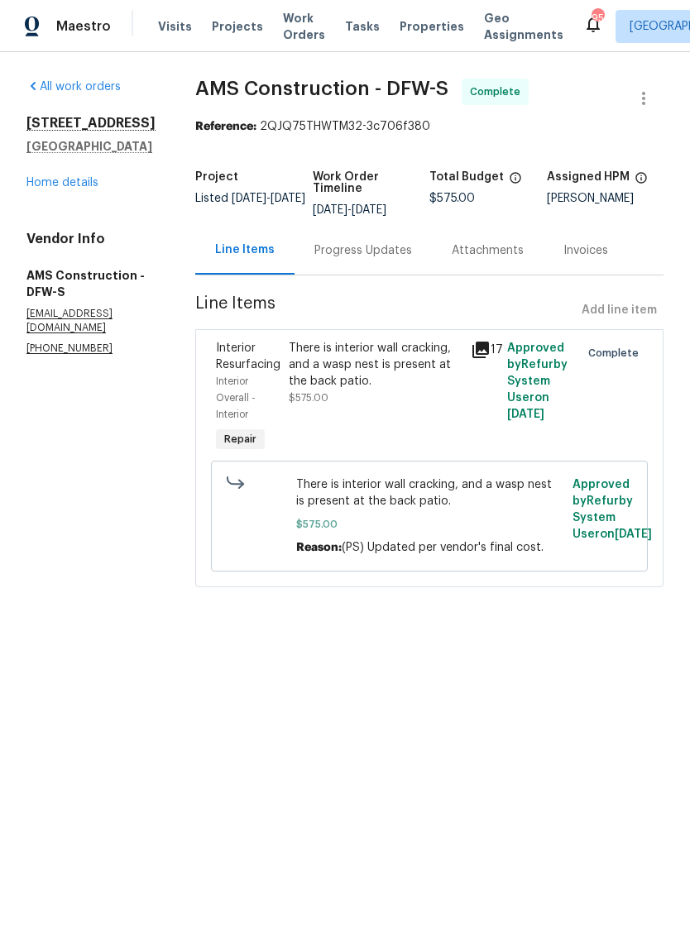
click at [84, 184] on link "Home details" at bounding box center [62, 183] width 72 height 12
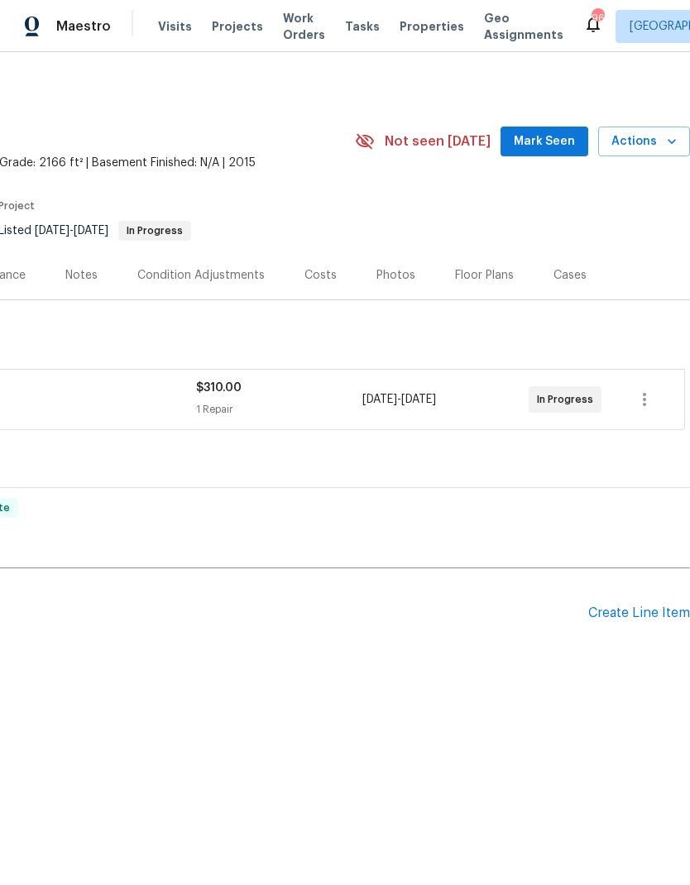
scroll to position [0, 245]
click at [650, 610] on div "Create Line Item" at bounding box center [639, 613] width 102 height 16
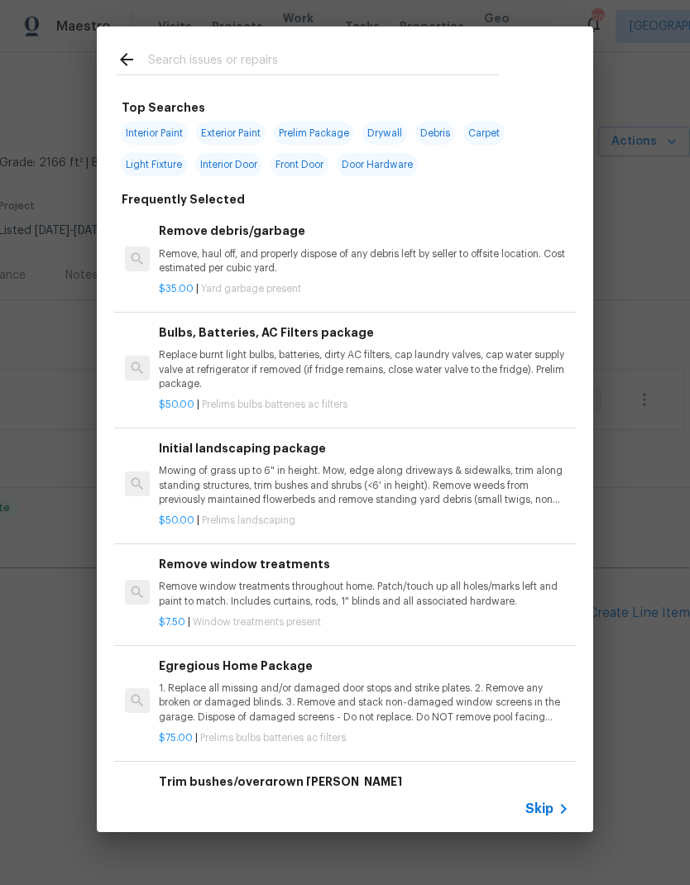
click at [236, 62] on input "text" at bounding box center [323, 62] width 351 height 25
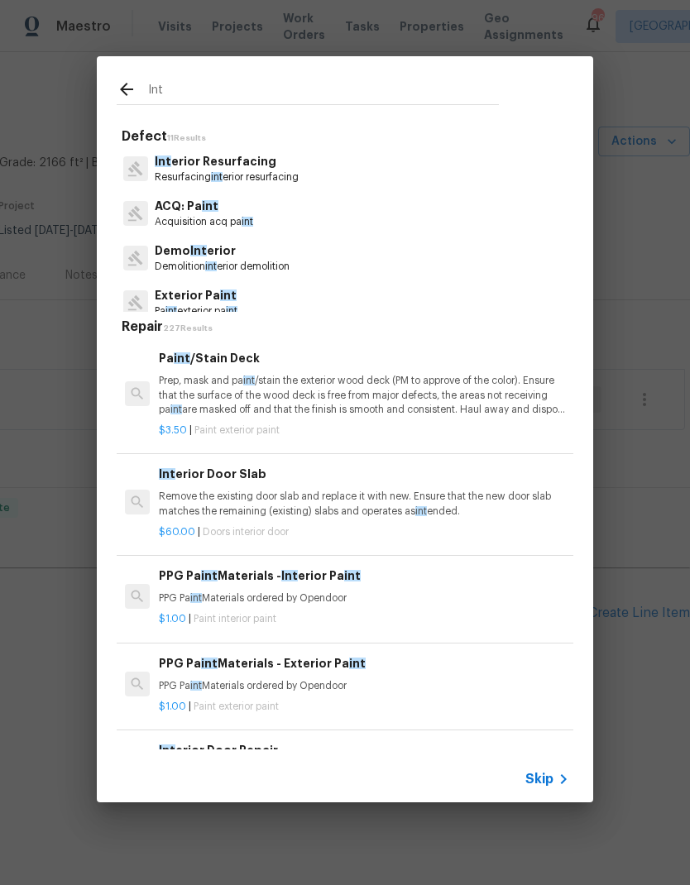
type input "Int"
click at [657, 845] on div "Int Defect 11 Results Int erior Resurfacing Resurfacing int erior resurfacing A…" at bounding box center [345, 429] width 690 height 858
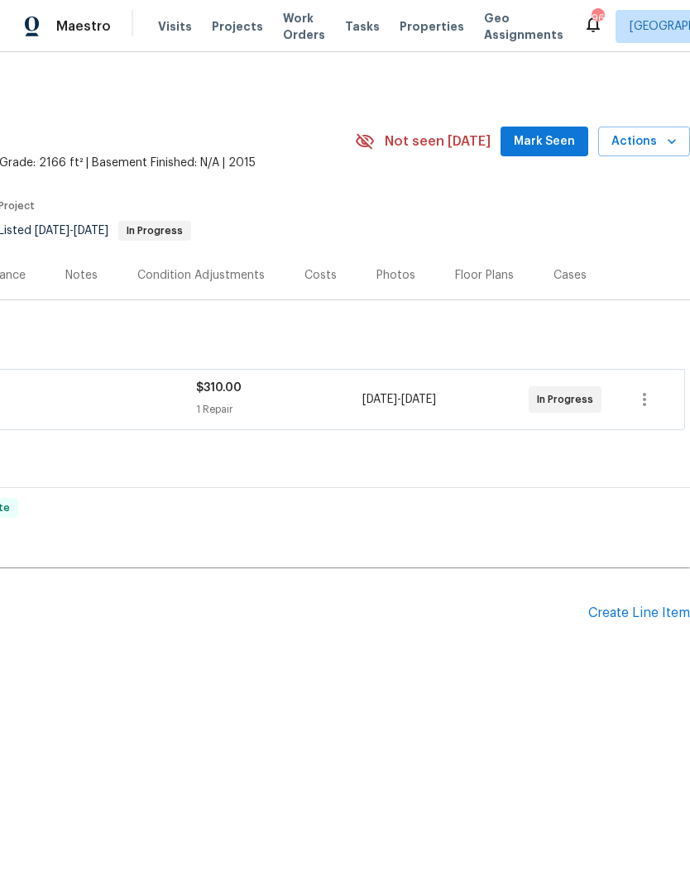
click at [648, 614] on div "Create Line Item" at bounding box center [639, 613] width 102 height 16
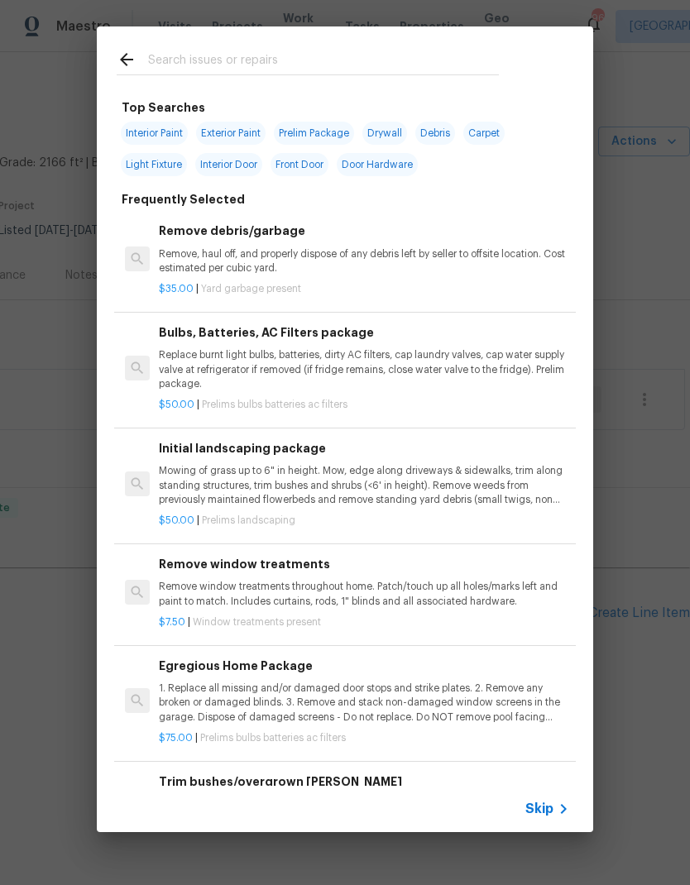
click at [542, 809] on span "Skip" at bounding box center [539, 808] width 28 height 17
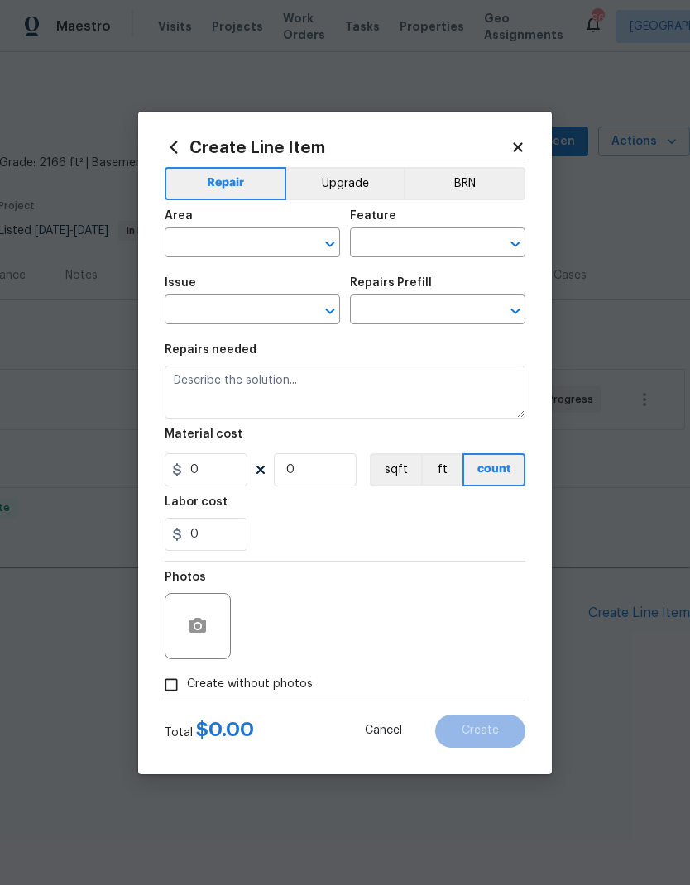
click at [271, 237] on input "text" at bounding box center [229, 245] width 129 height 26
click at [257, 310] on li "Interior Overall" at bounding box center [252, 307] width 175 height 27
type input "Interior Overall"
click at [423, 241] on input "text" at bounding box center [414, 245] width 129 height 26
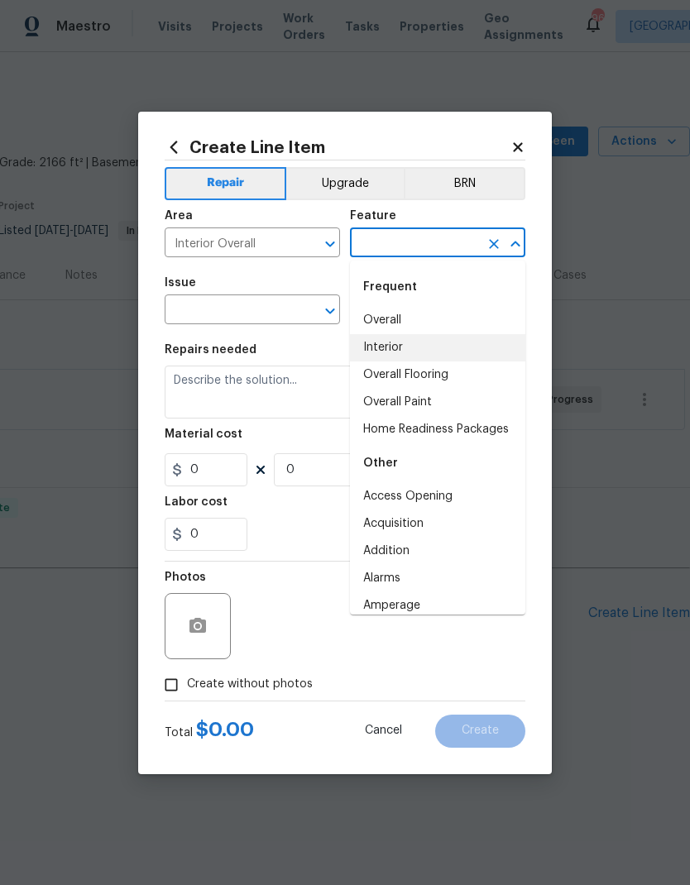
click at [401, 342] on li "Interior" at bounding box center [437, 347] width 175 height 27
type input "Interior"
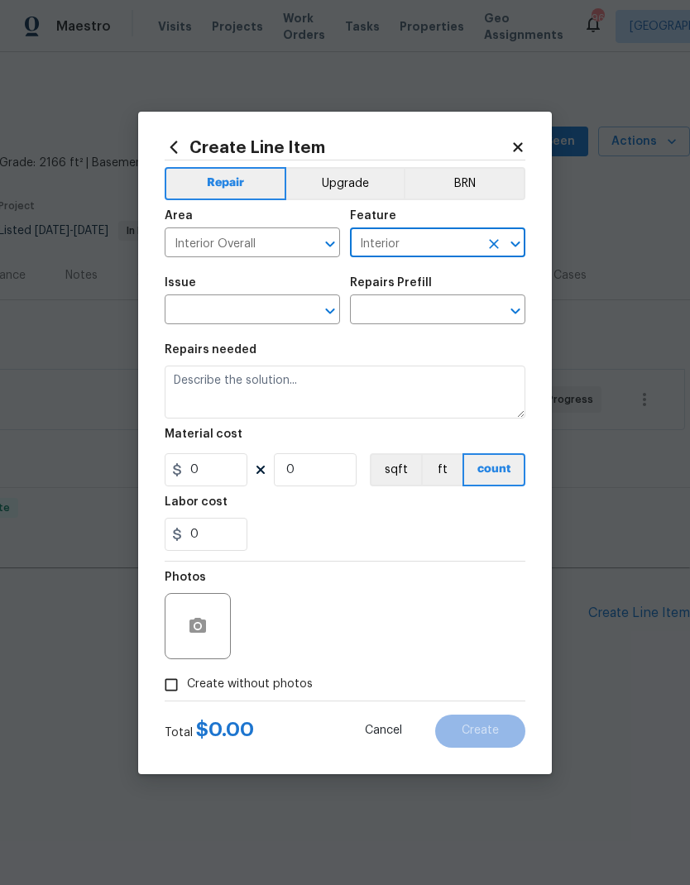
click at [277, 304] on input "text" at bounding box center [229, 312] width 129 height 26
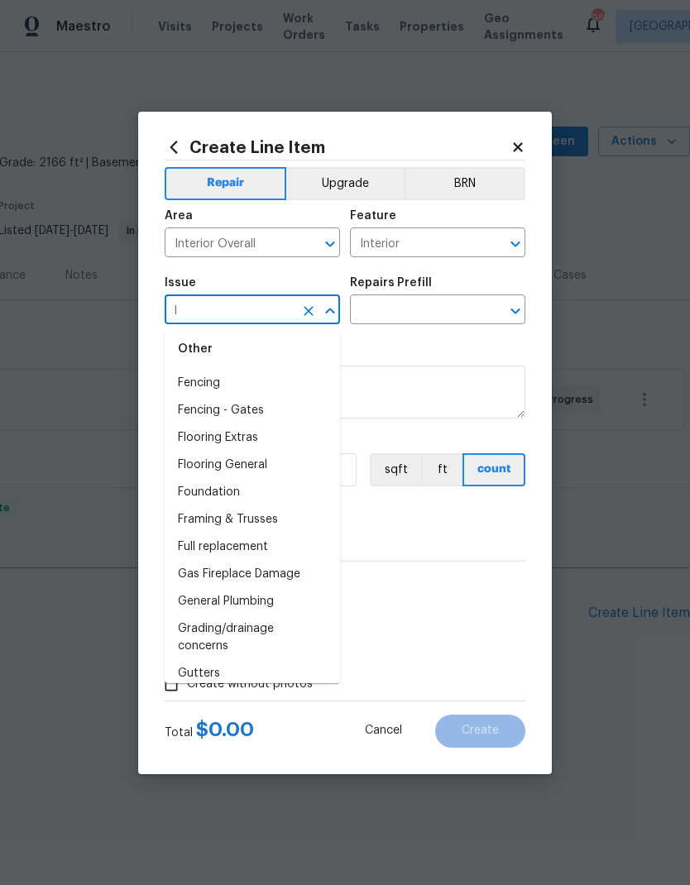
scroll to position [0, 0]
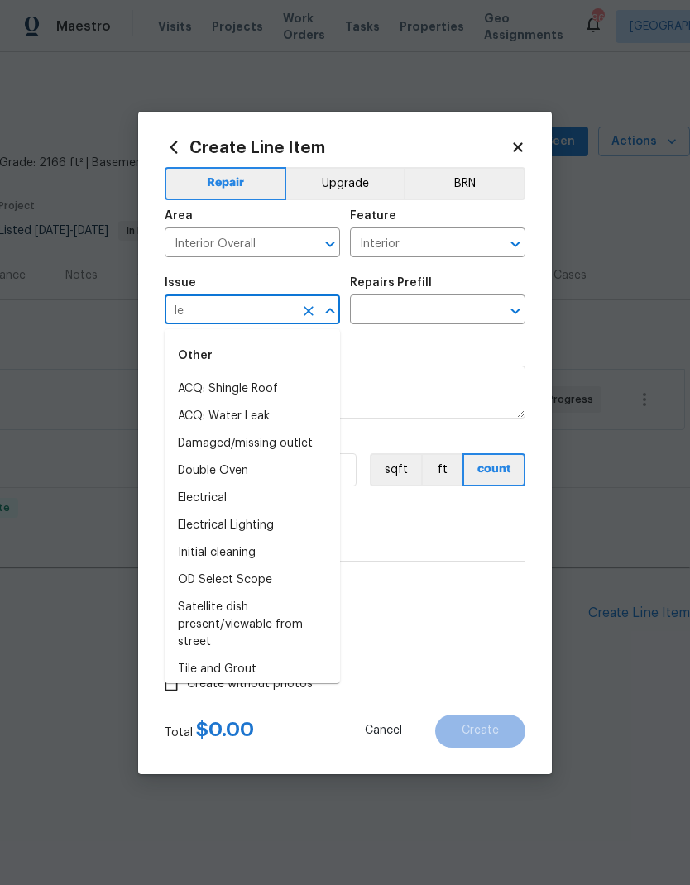
type input "l"
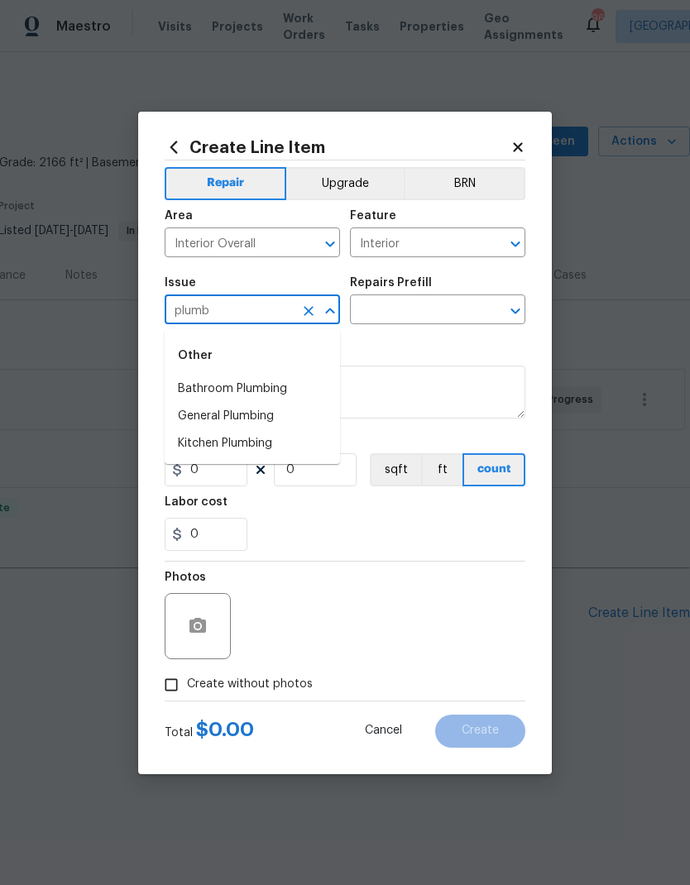
click at [250, 418] on li "General Plumbing" at bounding box center [252, 416] width 175 height 27
type input "General Plumbing"
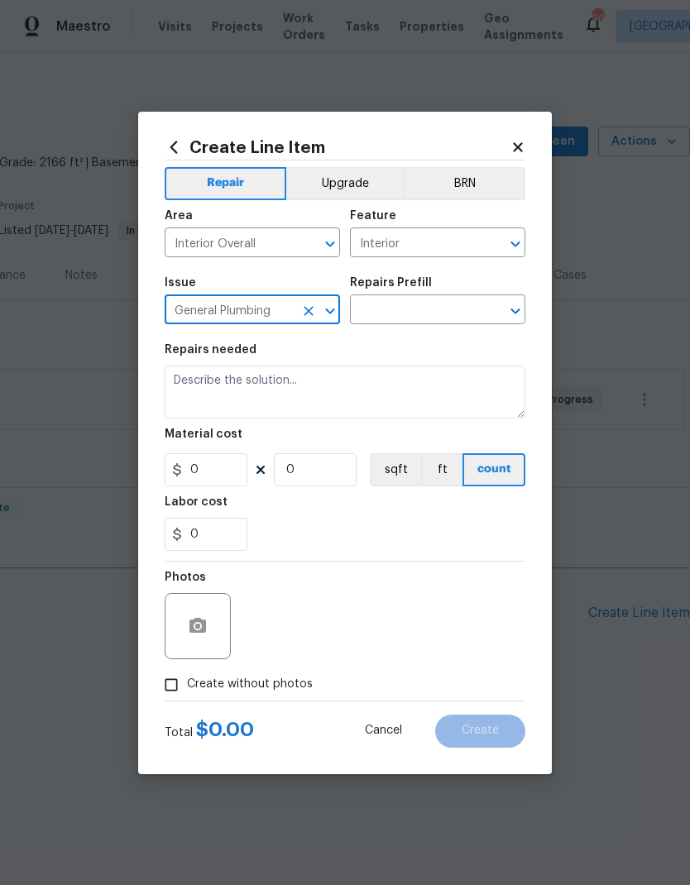
click at [433, 308] on input "text" at bounding box center [414, 312] width 129 height 26
